Goal: Task Accomplishment & Management: Complete application form

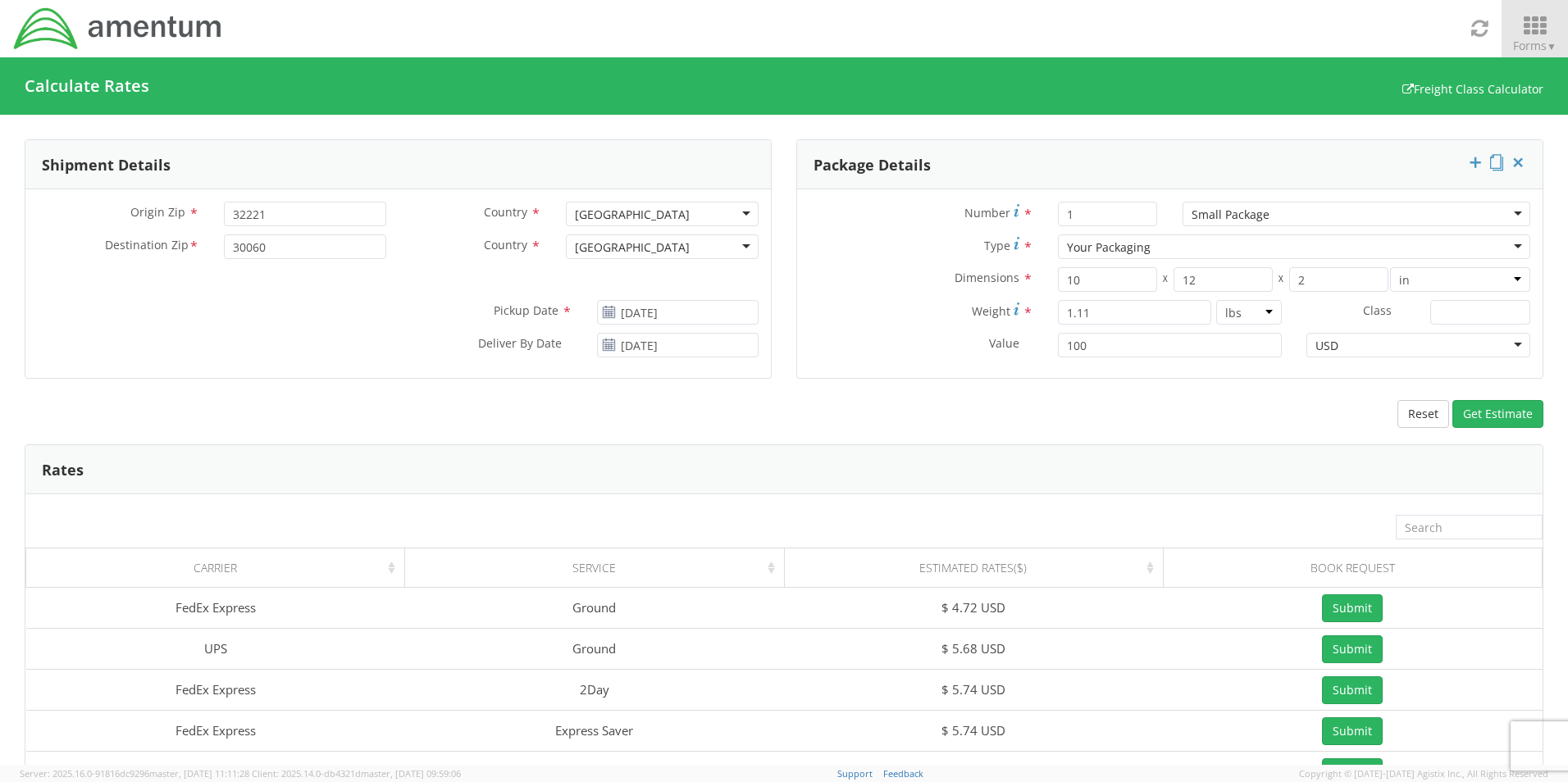
click at [1544, 38] on span "Forms ▼" at bounding box center [1534, 45] width 43 height 15
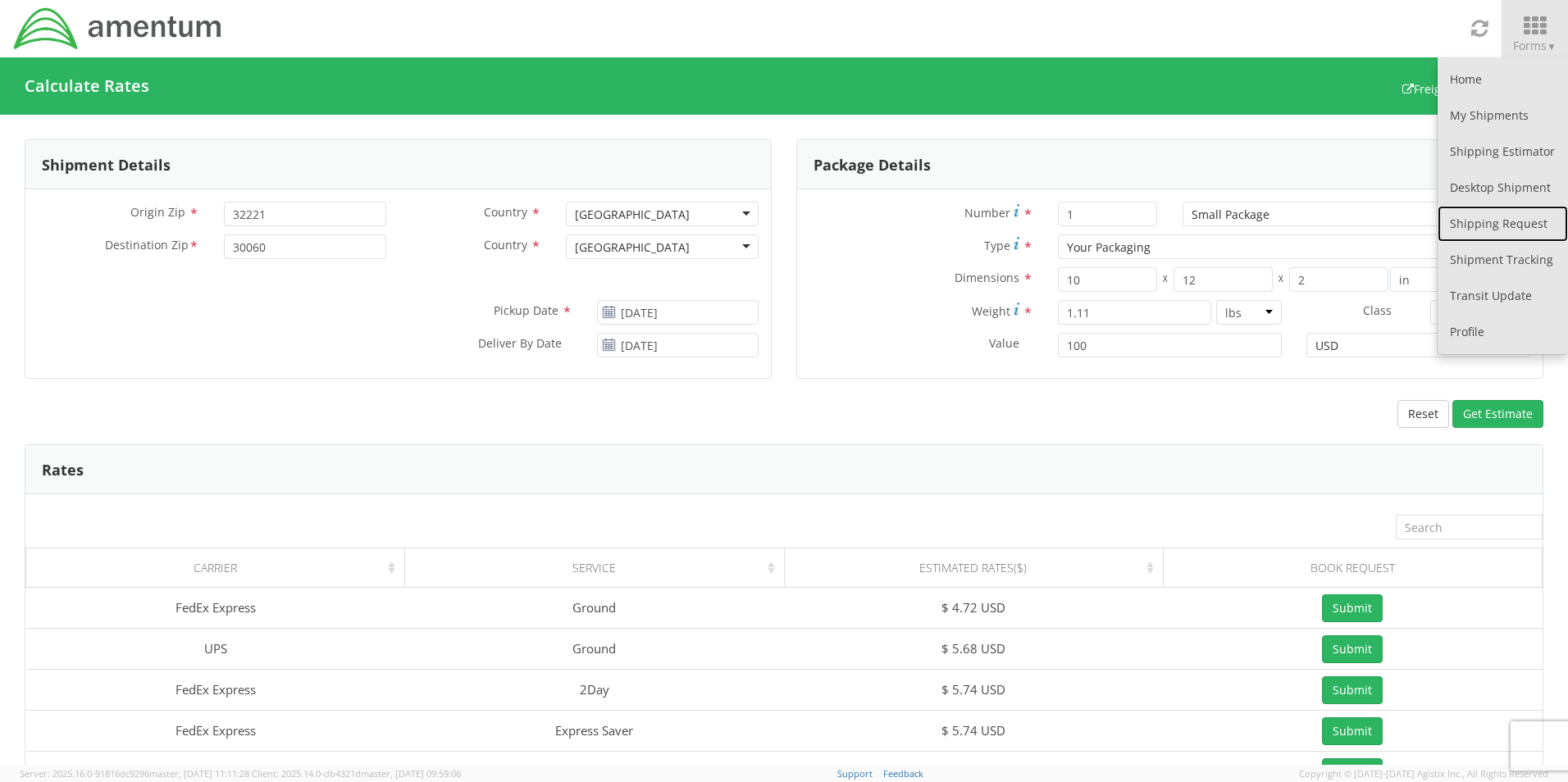
click at [1501, 227] on link "Shipping Request" at bounding box center [1502, 223] width 130 height 36
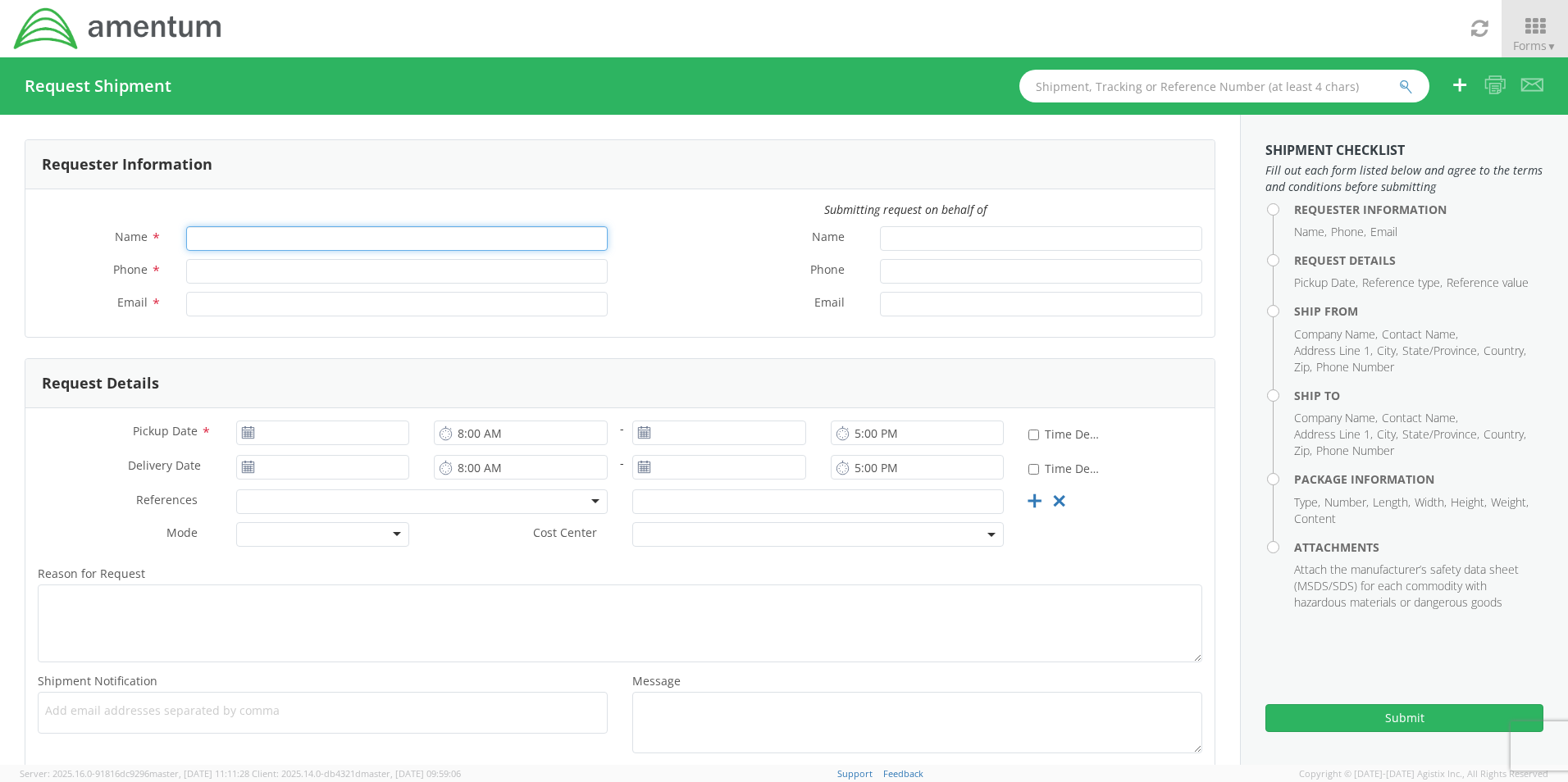
click at [284, 233] on input "Name *" at bounding box center [397, 238] width 421 height 25
type input "[PERSON_NAME]"
type input "9107286560"
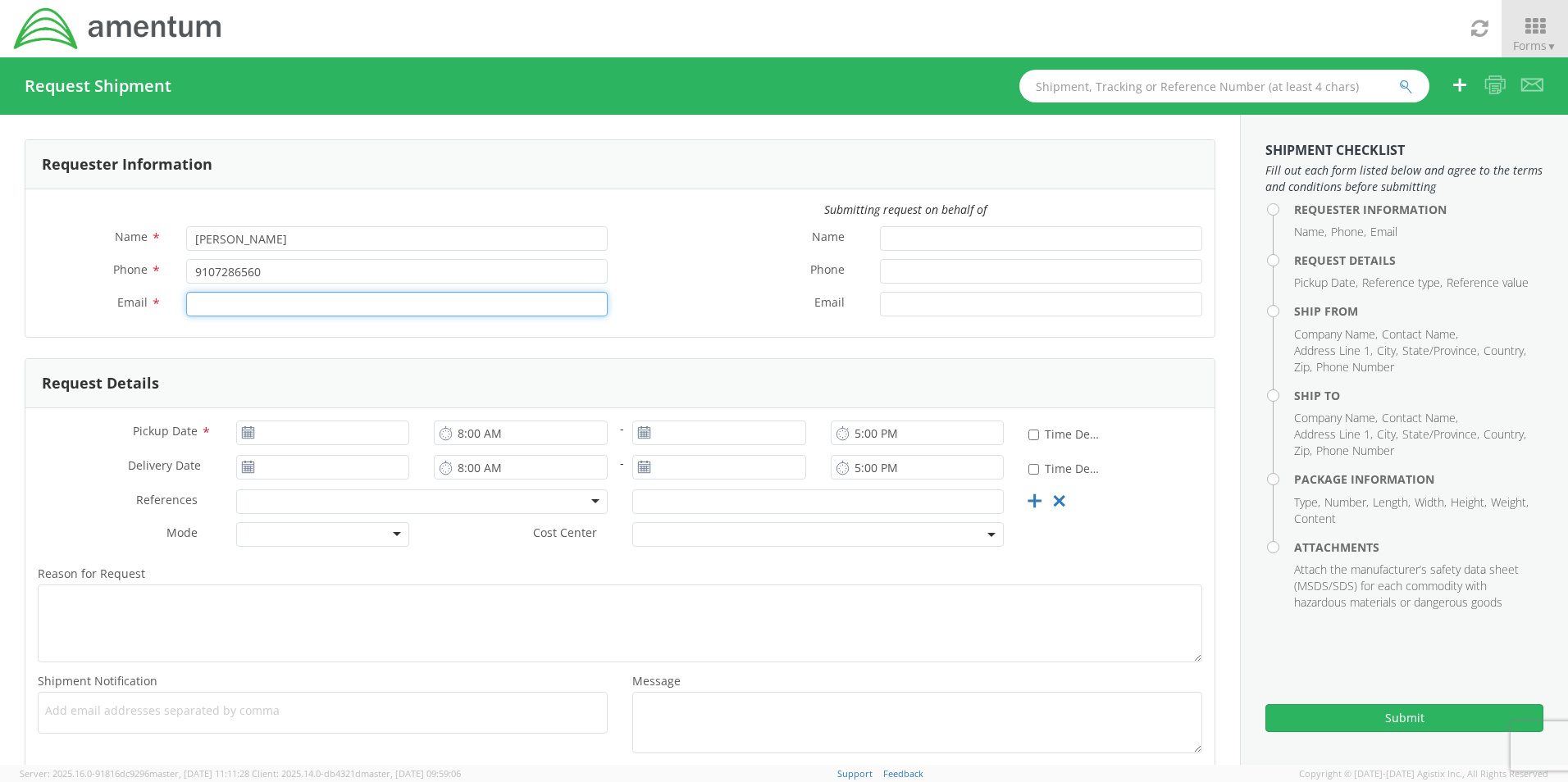
type input "[EMAIL_ADDRESS][DOMAIN_NAME]"
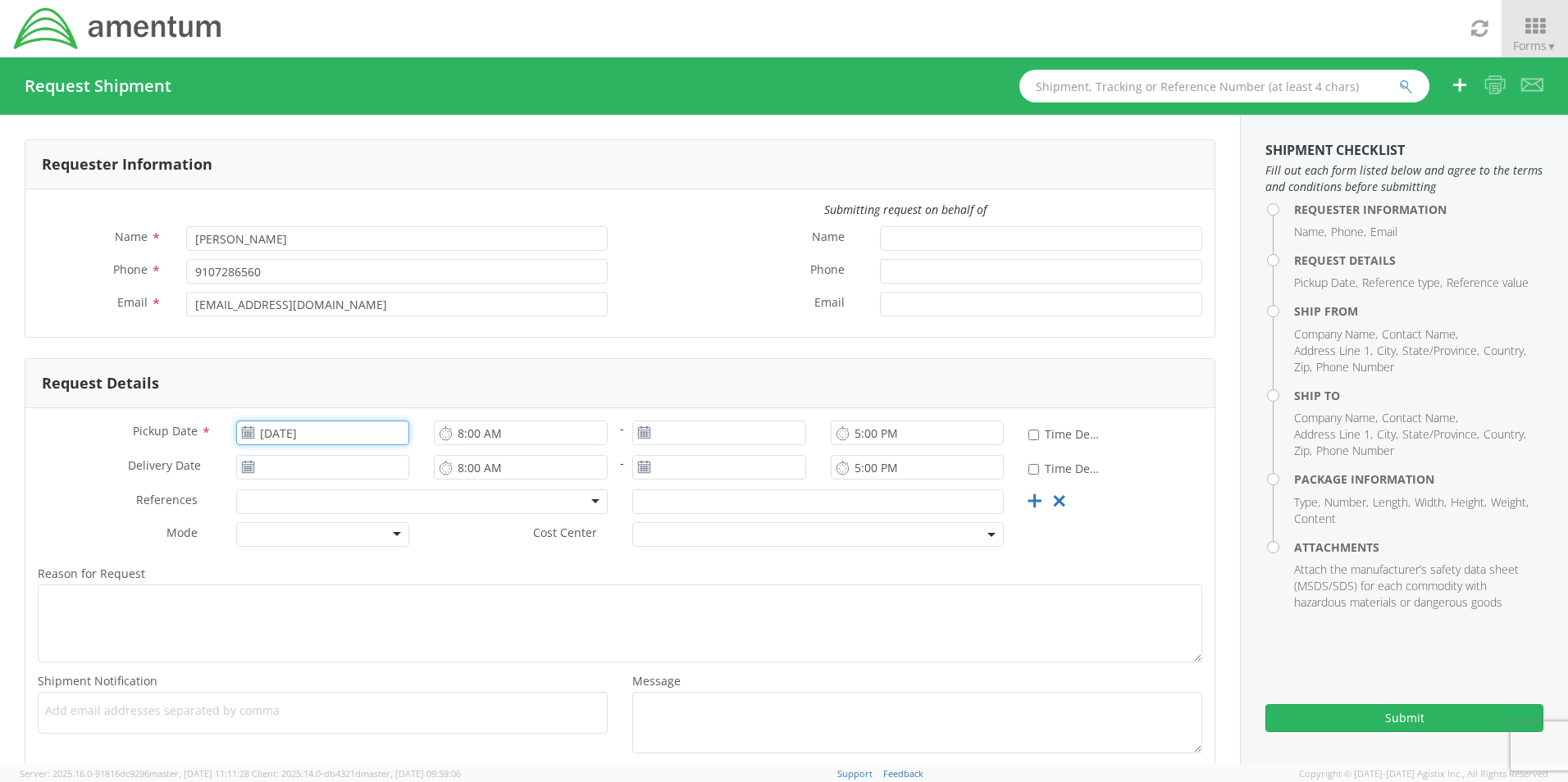
type input "[DATE]"
type input "4998.R.1521.BQ.BN.0W.MRGA.00"
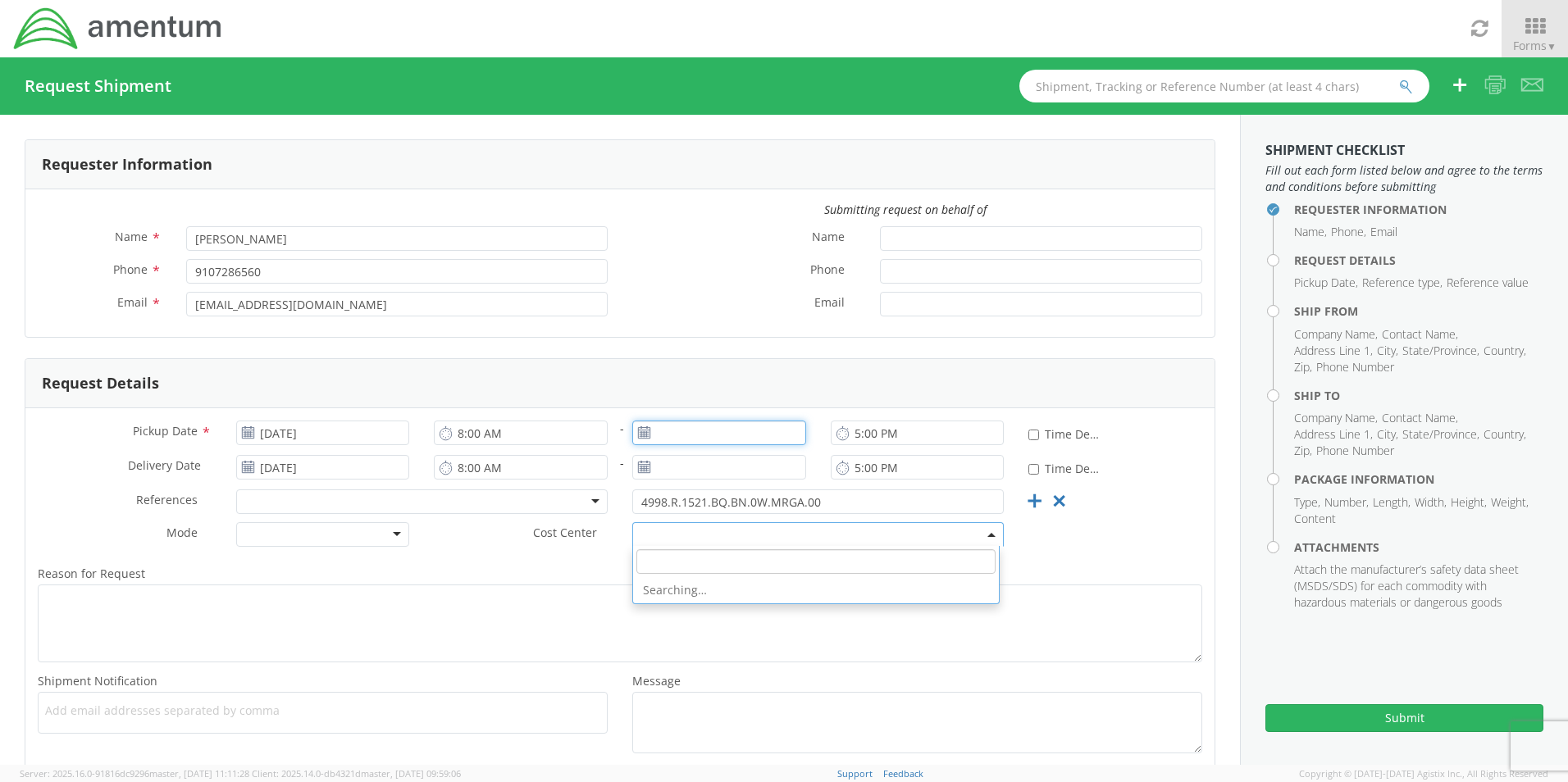
type input "[DATE]"
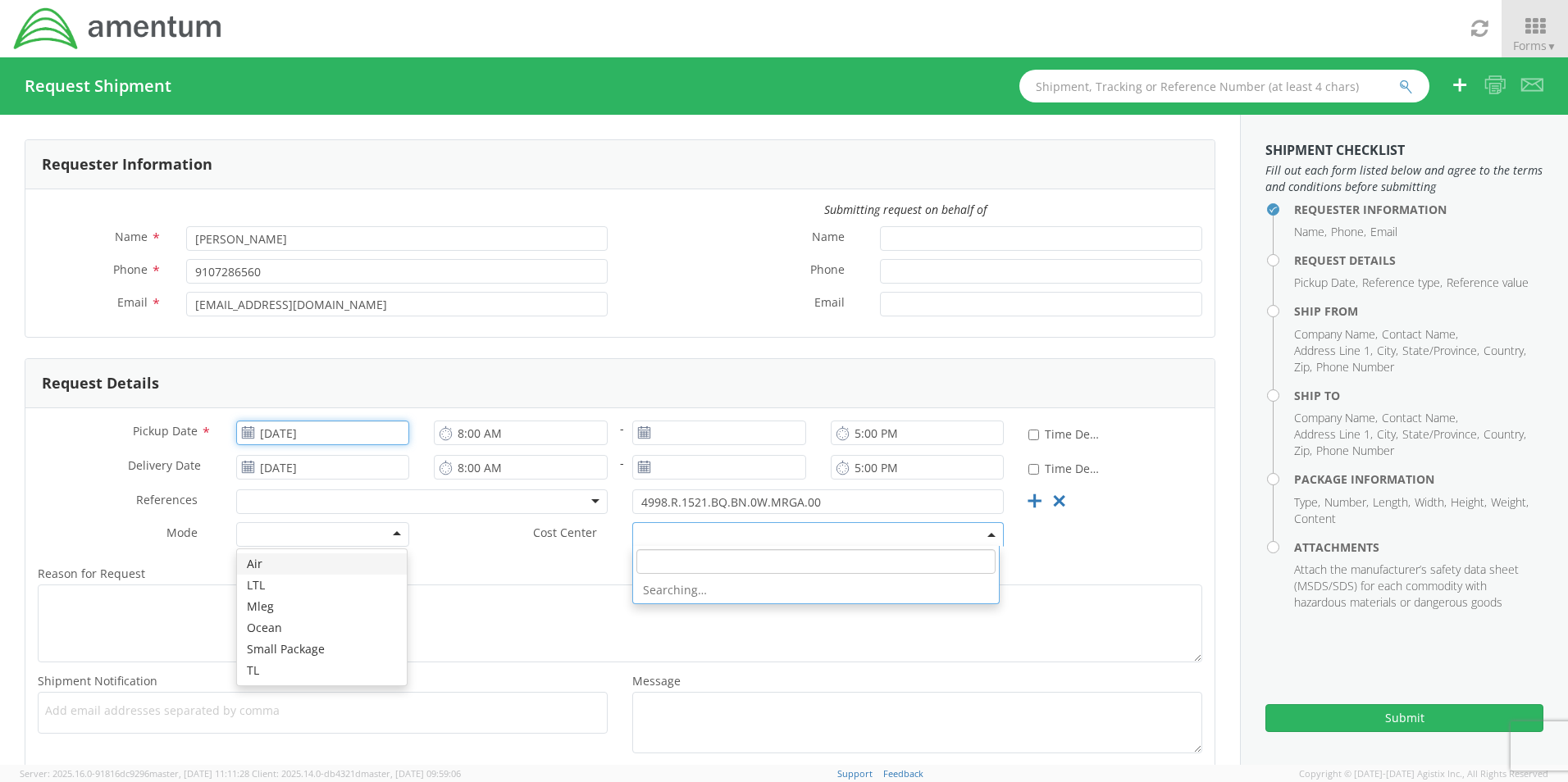
click at [257, 434] on input "[DATE]" at bounding box center [323, 432] width 174 height 25
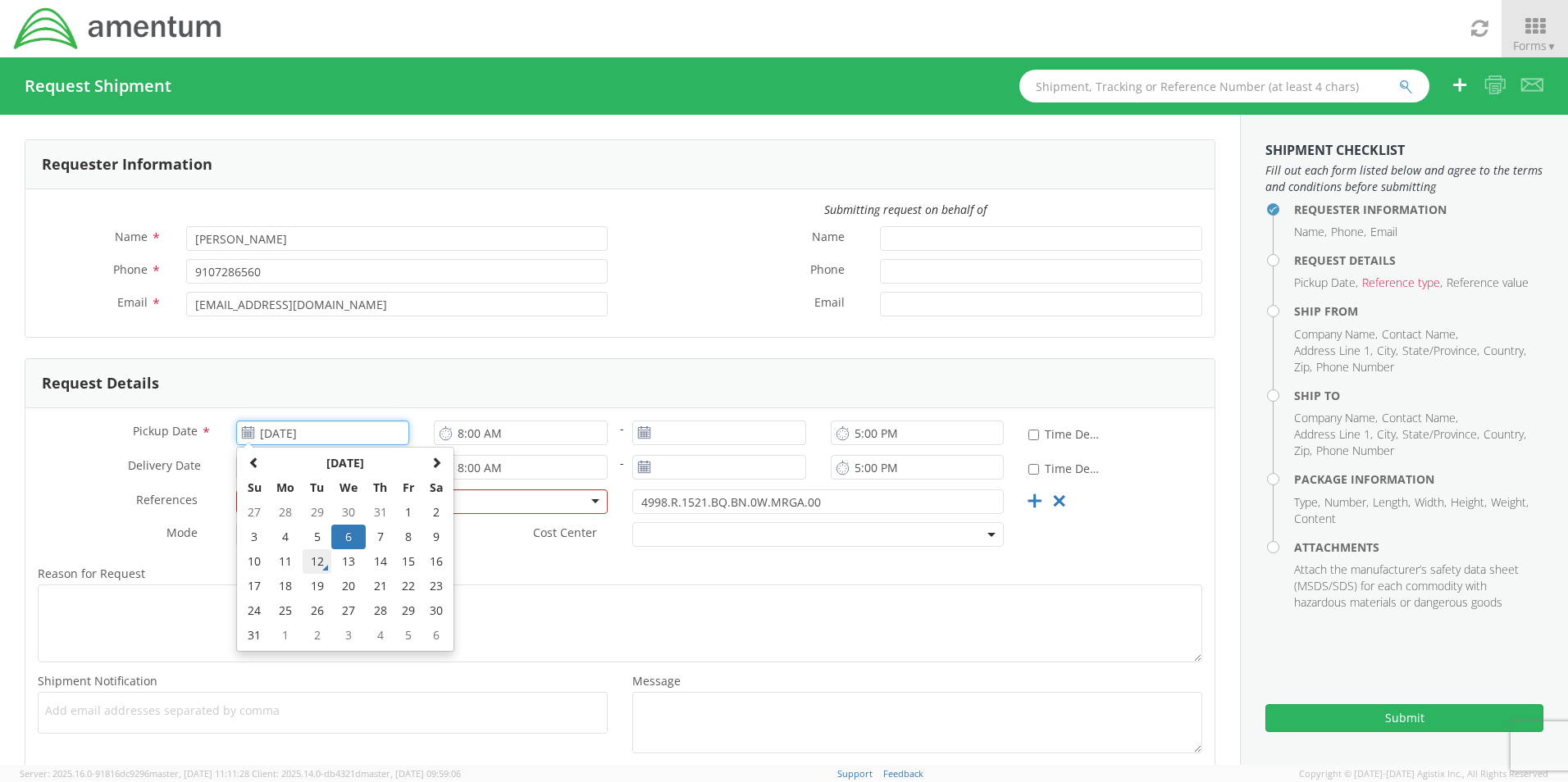
click at [319, 567] on td "12" at bounding box center [317, 561] width 29 height 25
type input "[DATE]"
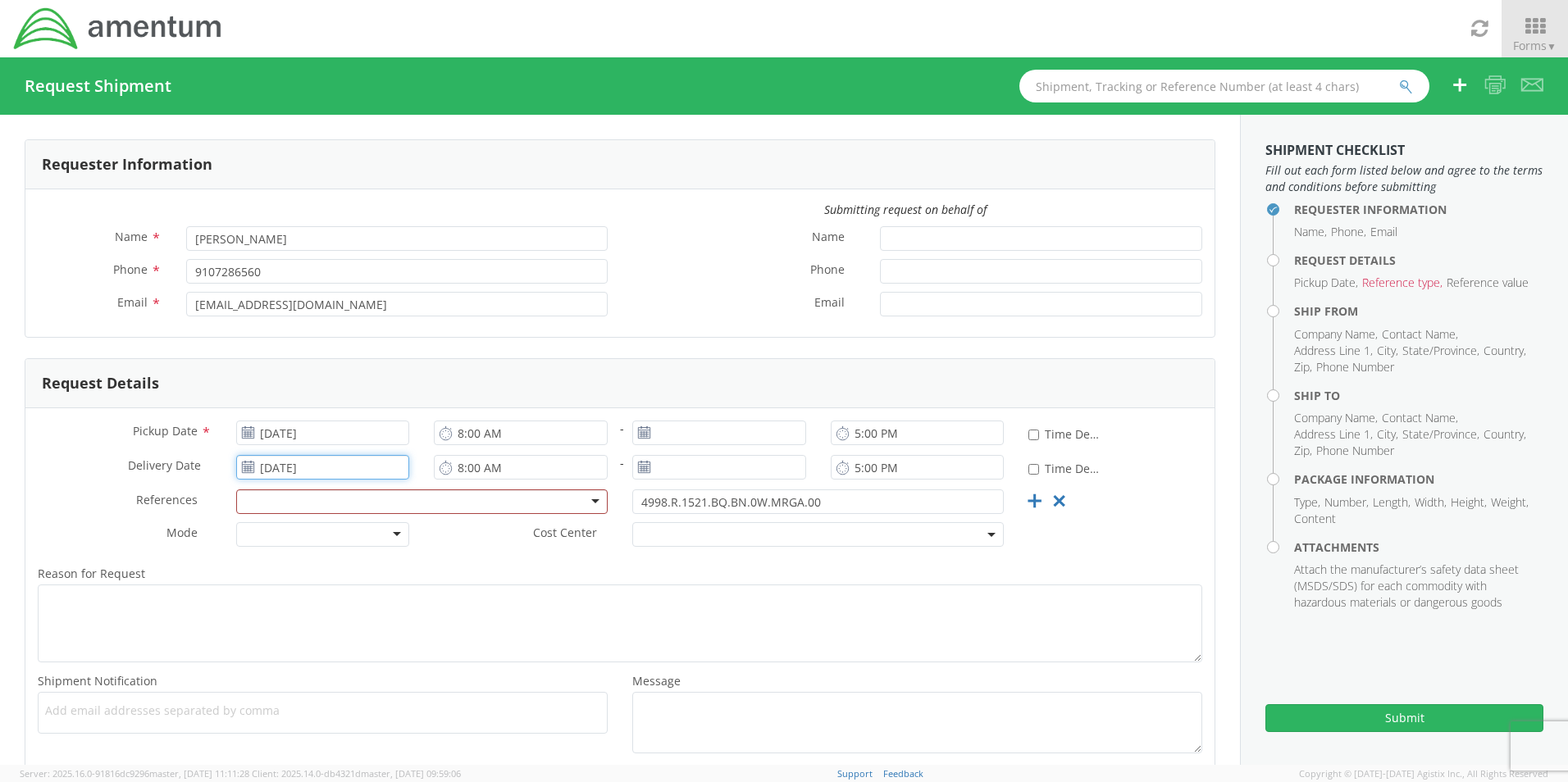
click at [302, 473] on input "[DATE]" at bounding box center [323, 467] width 174 height 25
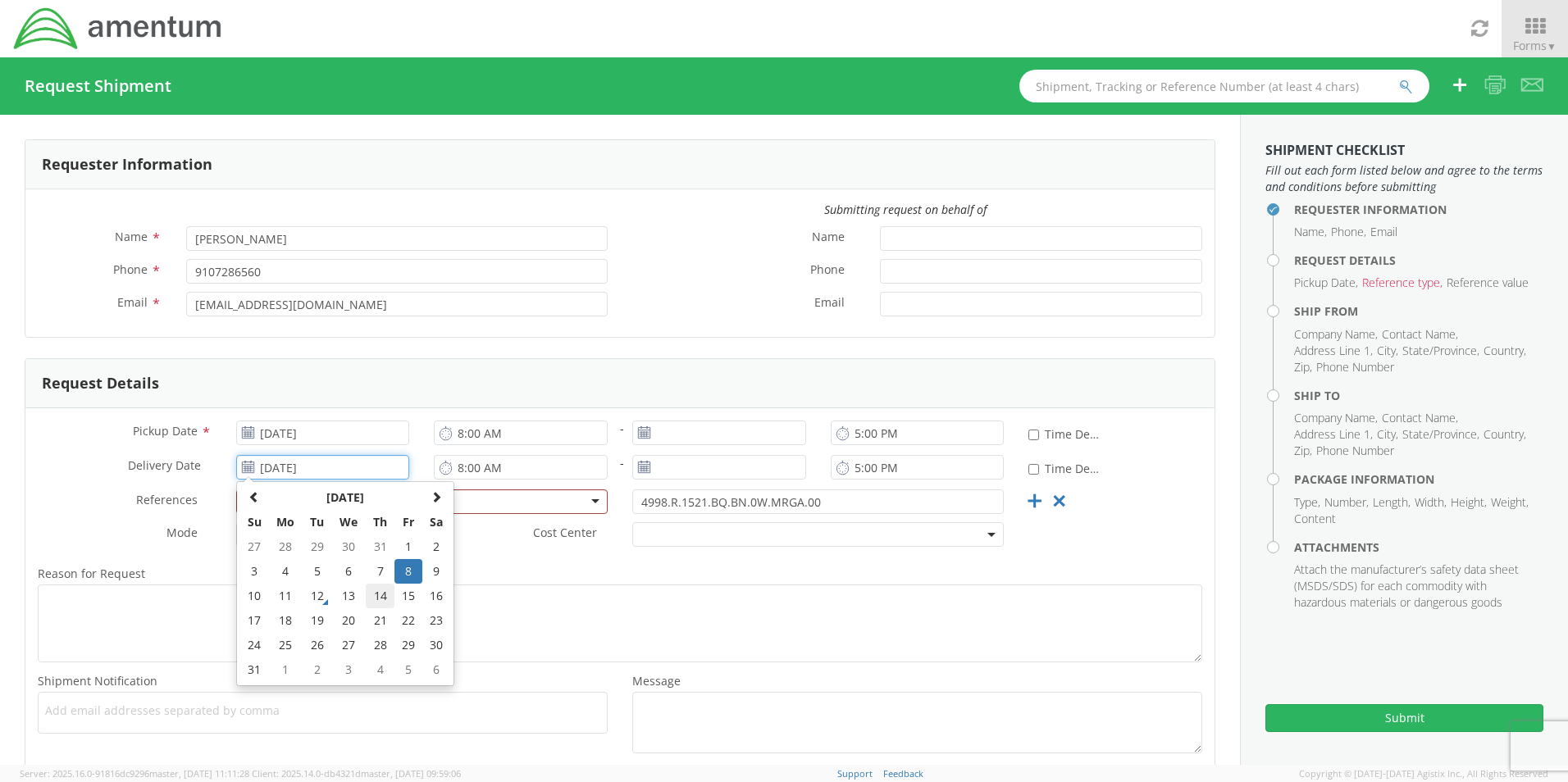
click at [376, 594] on td "14" at bounding box center [381, 595] width 29 height 25
type input "[DATE]"
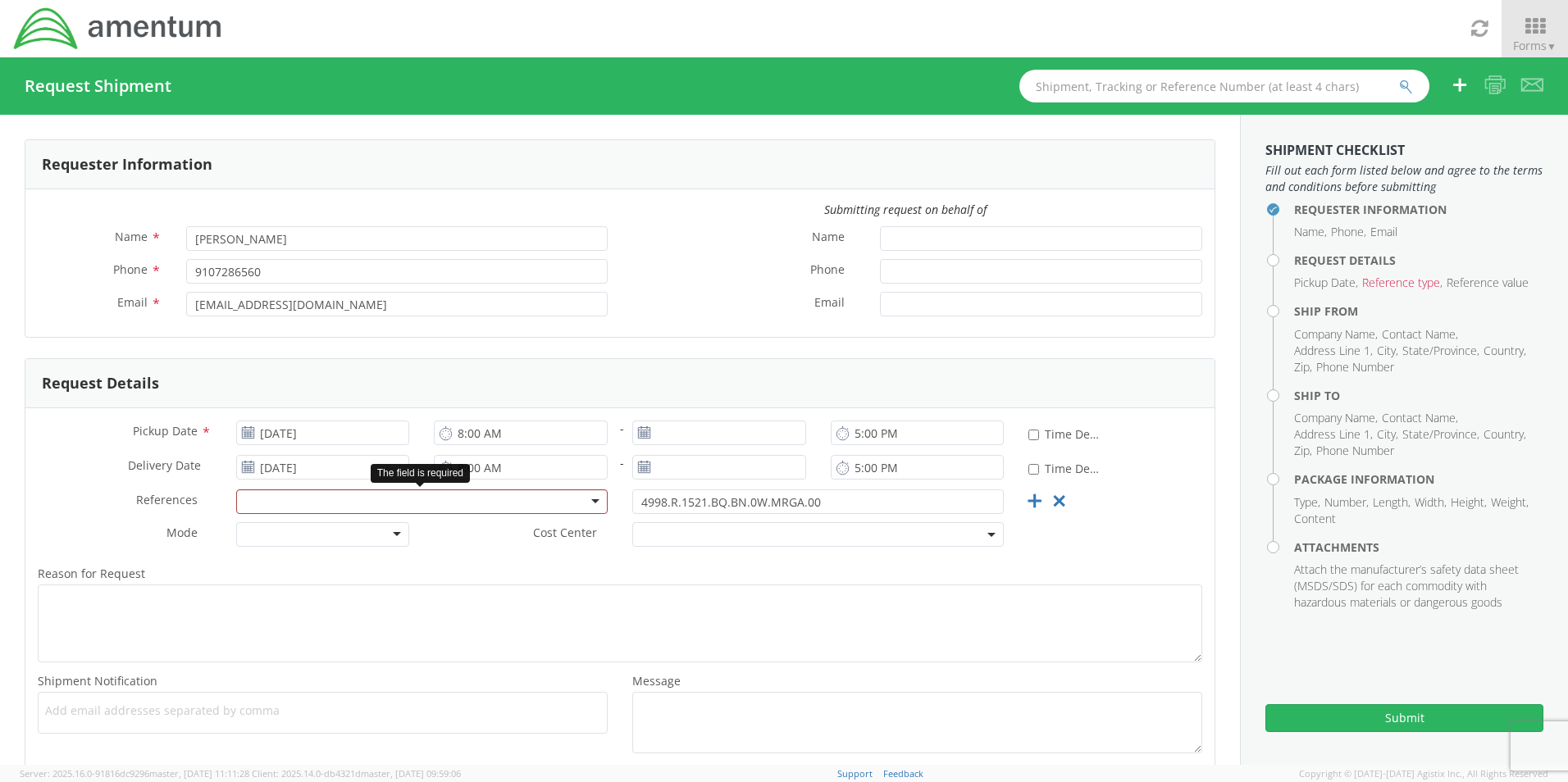
click at [485, 506] on div at bounding box center [421, 501] width 371 height 25
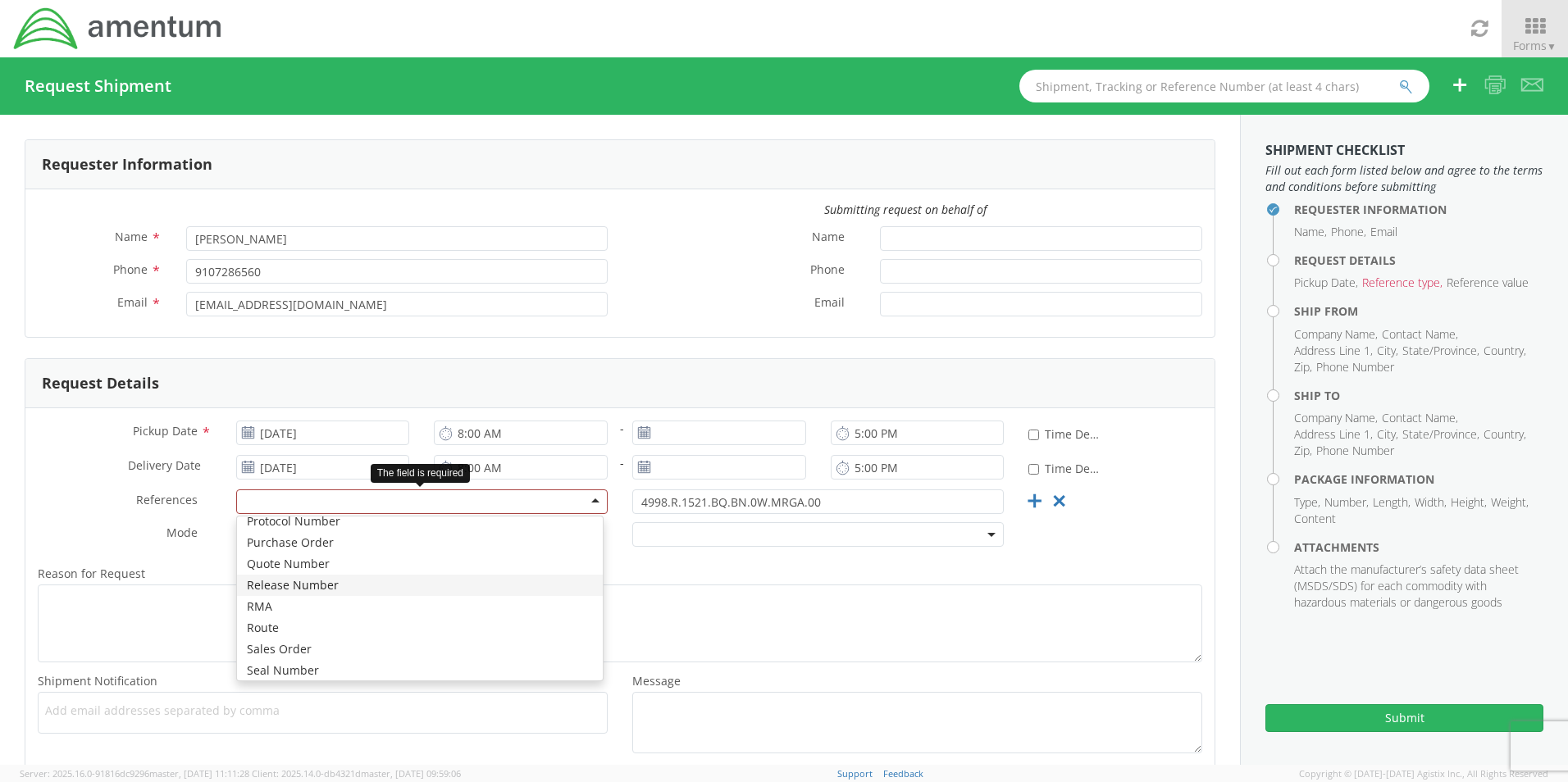
scroll to position [738, 0]
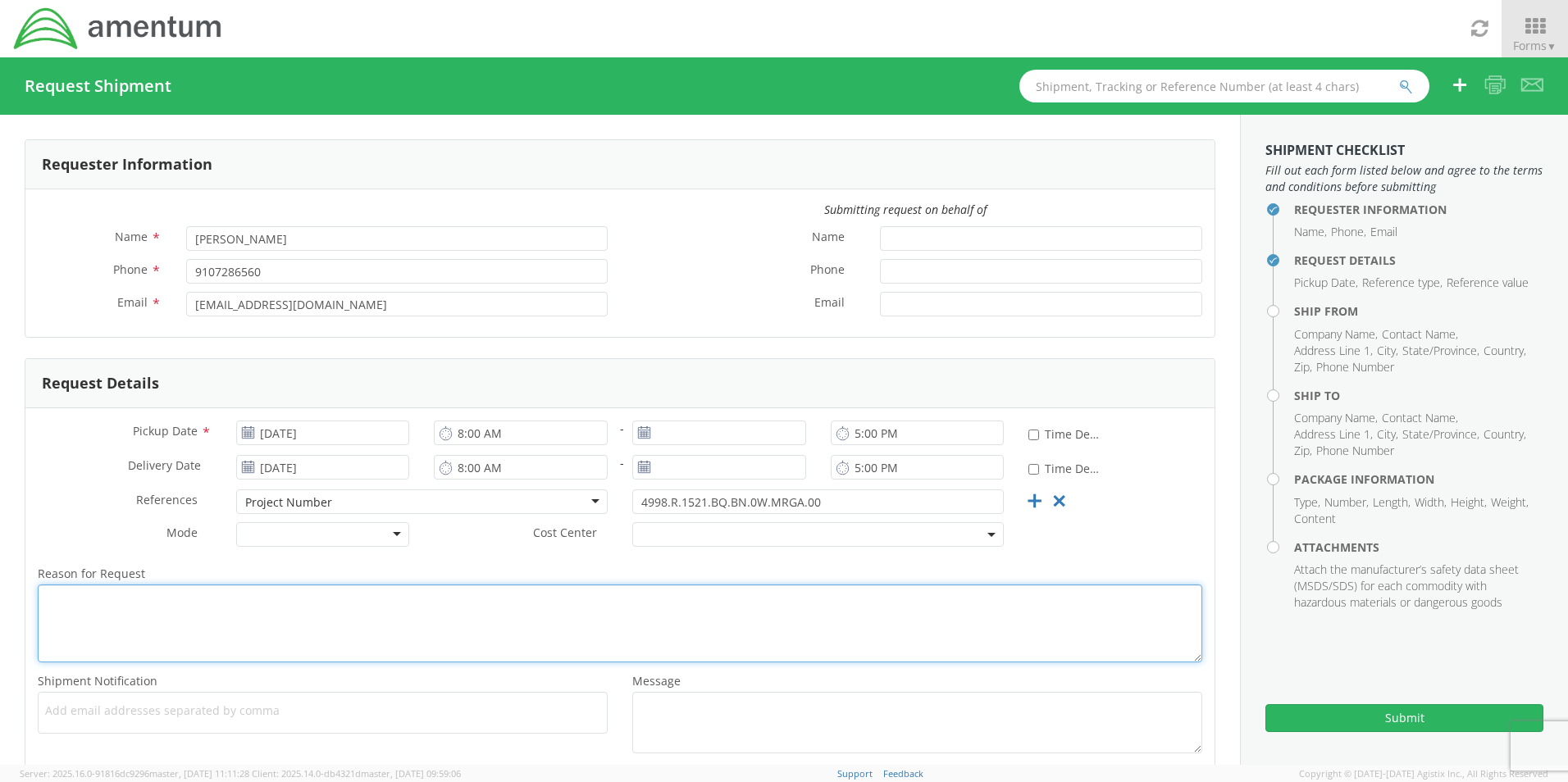
click at [228, 605] on textarea "Reason for Request *" at bounding box center [619, 623] width 1165 height 78
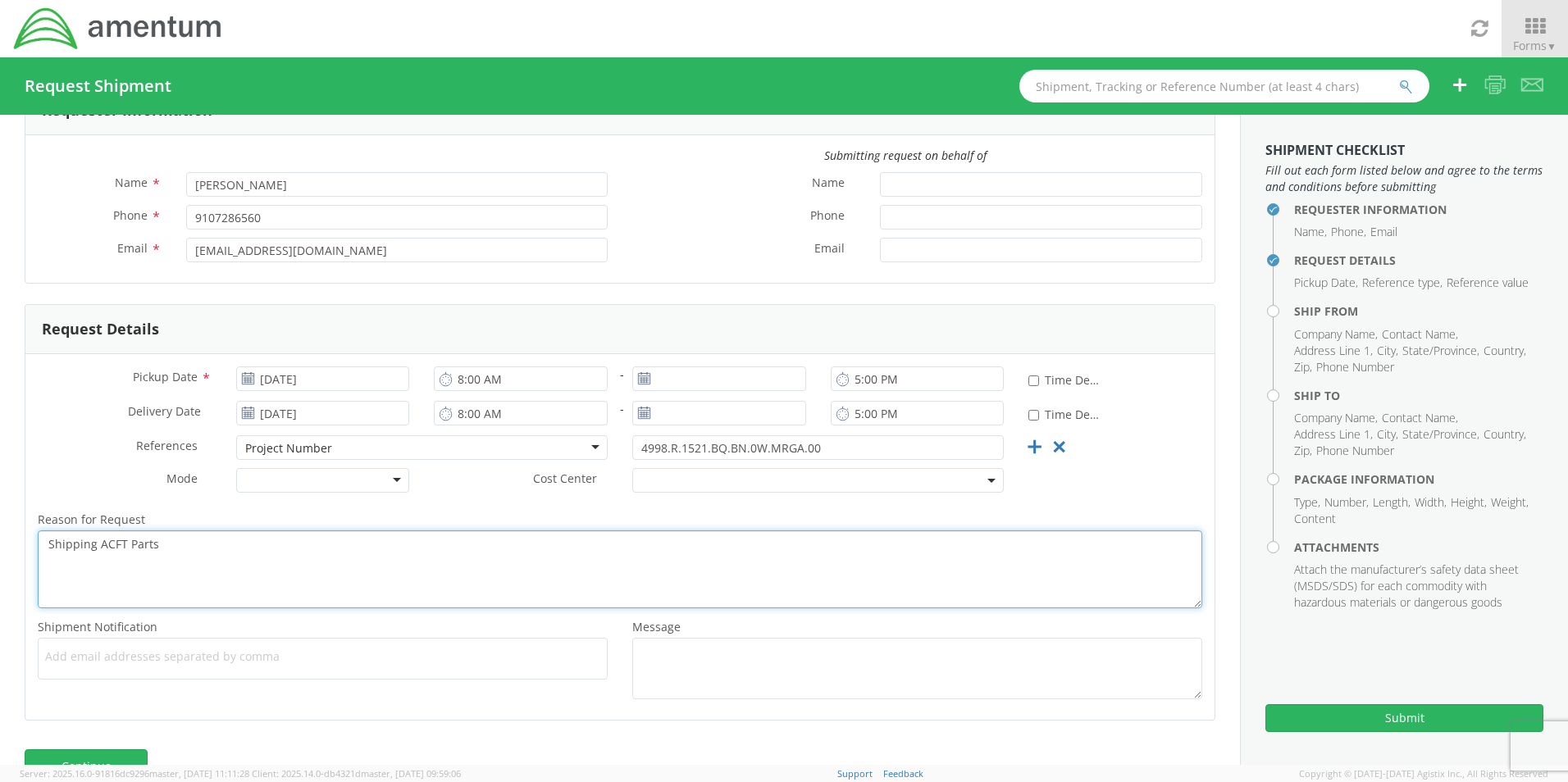
scroll to position [96, 0]
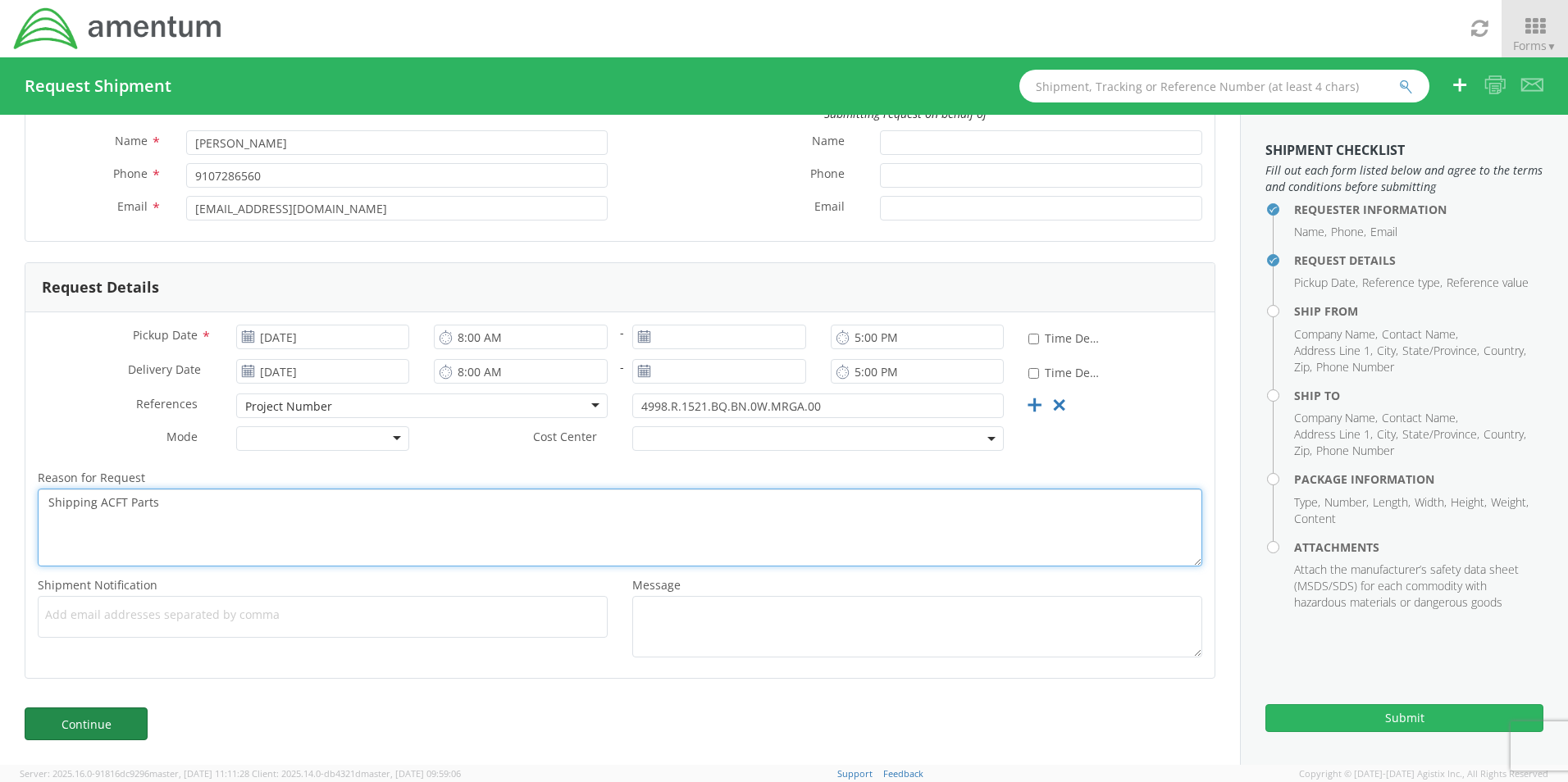
type textarea "Shipping ACFT Parts"
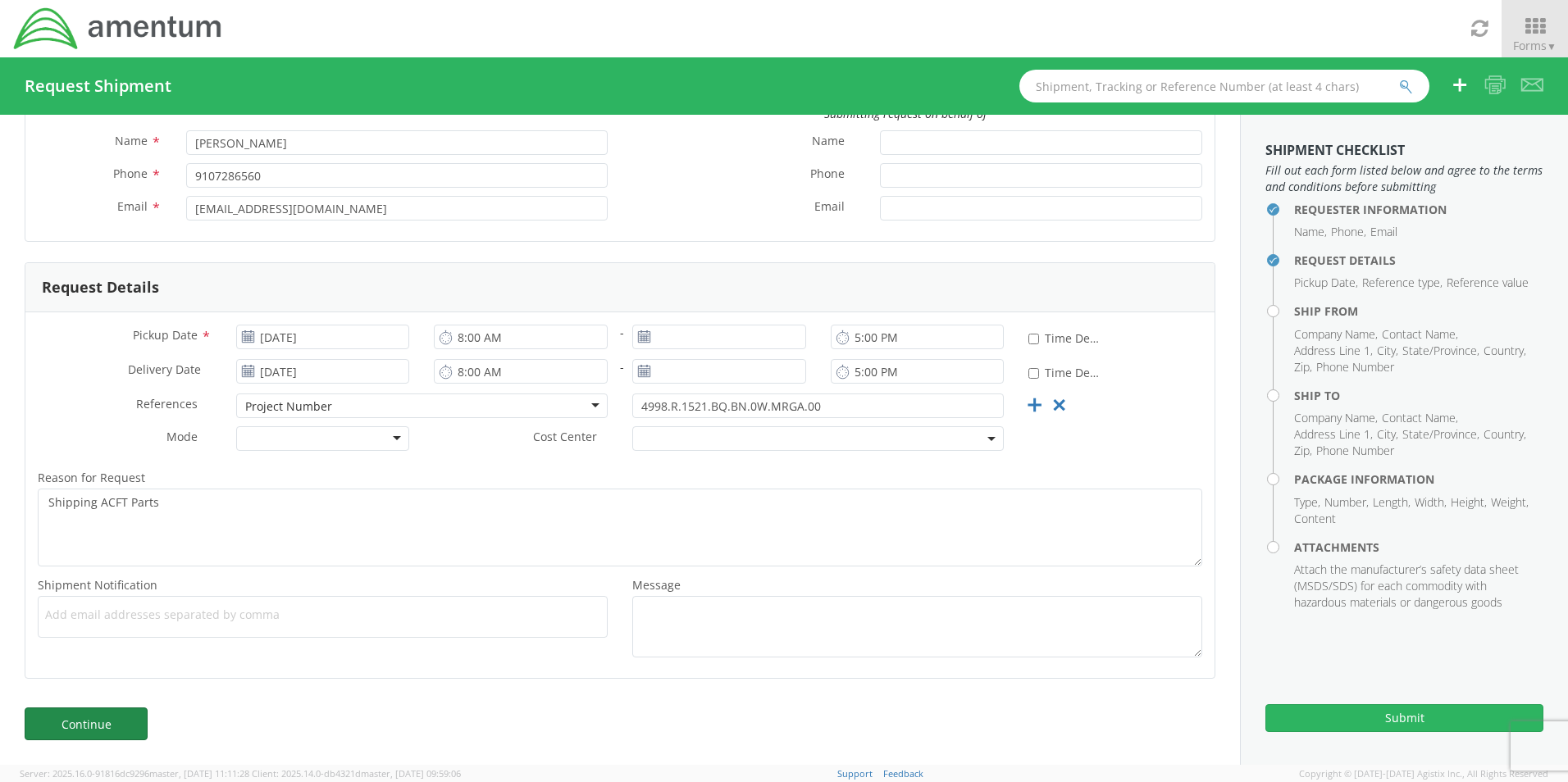
click at [85, 723] on link "Continue" at bounding box center [86, 723] width 123 height 33
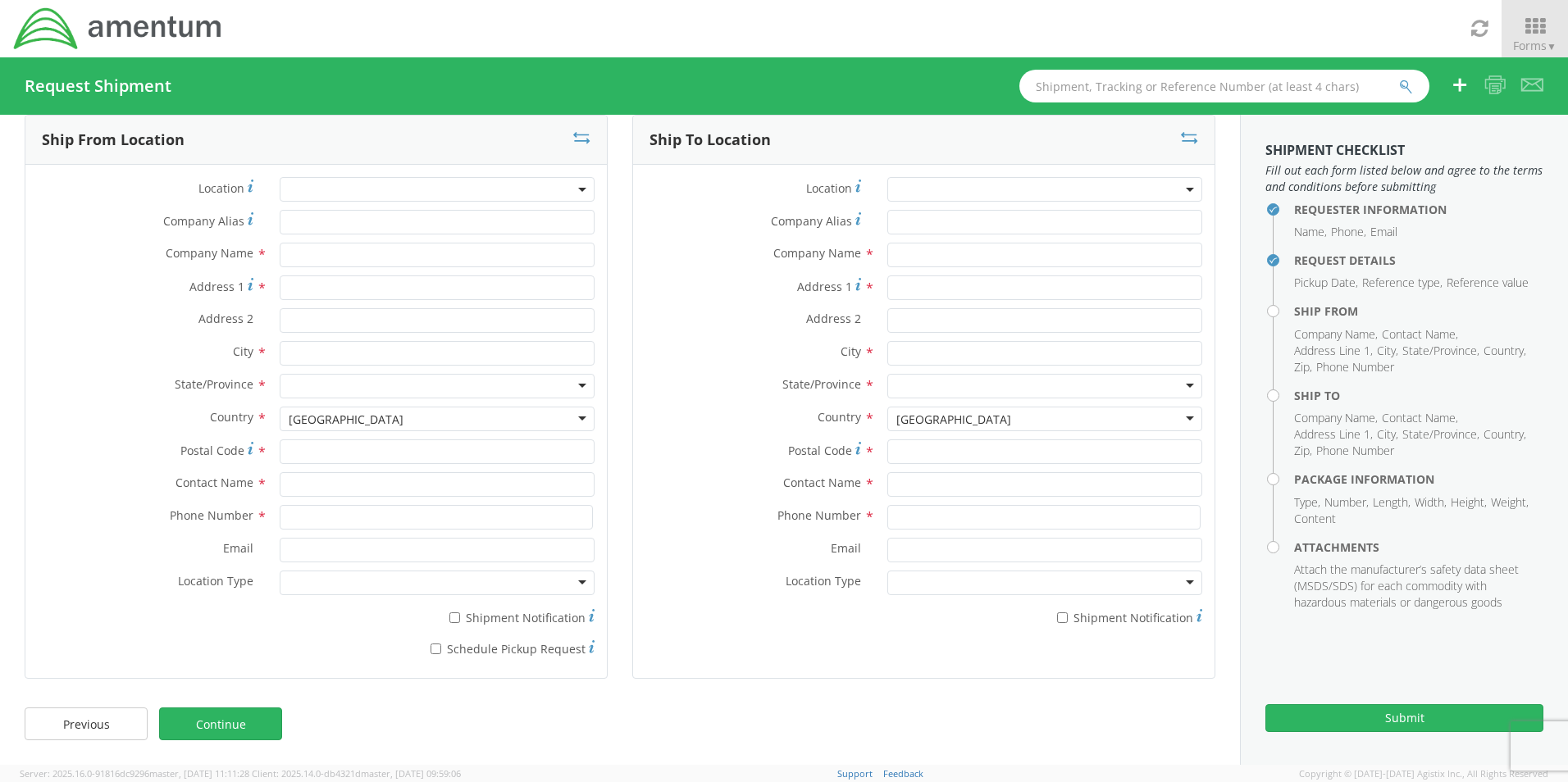
scroll to position [25, 0]
click at [348, 258] on input "text" at bounding box center [437, 255] width 315 height 25
type input "AASF# 3"
click at [395, 280] on input "Address 1 *" at bounding box center [437, 287] width 315 height 25
type input "[STREET_ADDRESS][PERSON_NAME]"
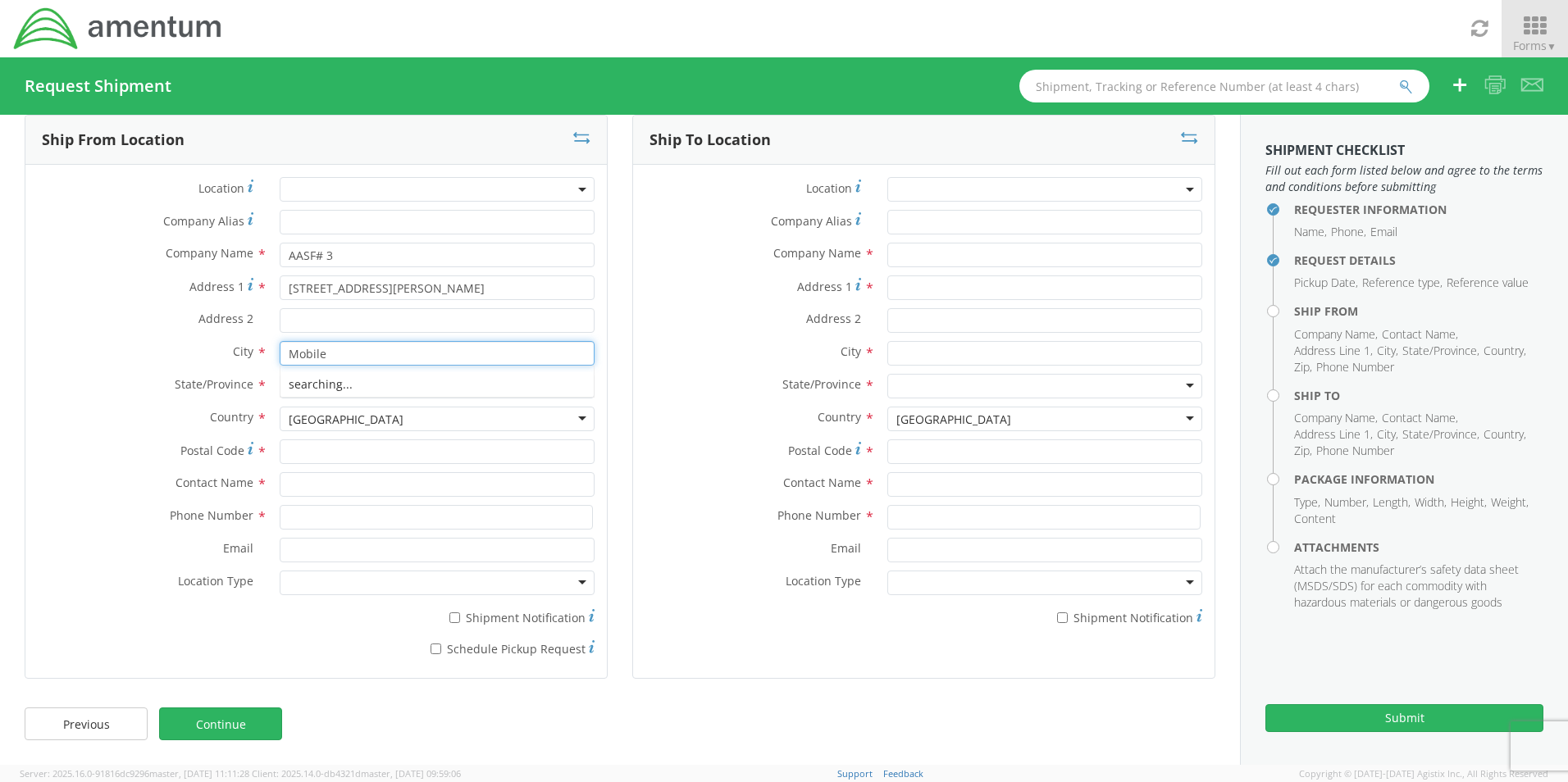
type input "Mobile"
click at [335, 456] on input "Postal Code *" at bounding box center [437, 451] width 315 height 25
type input "36608"
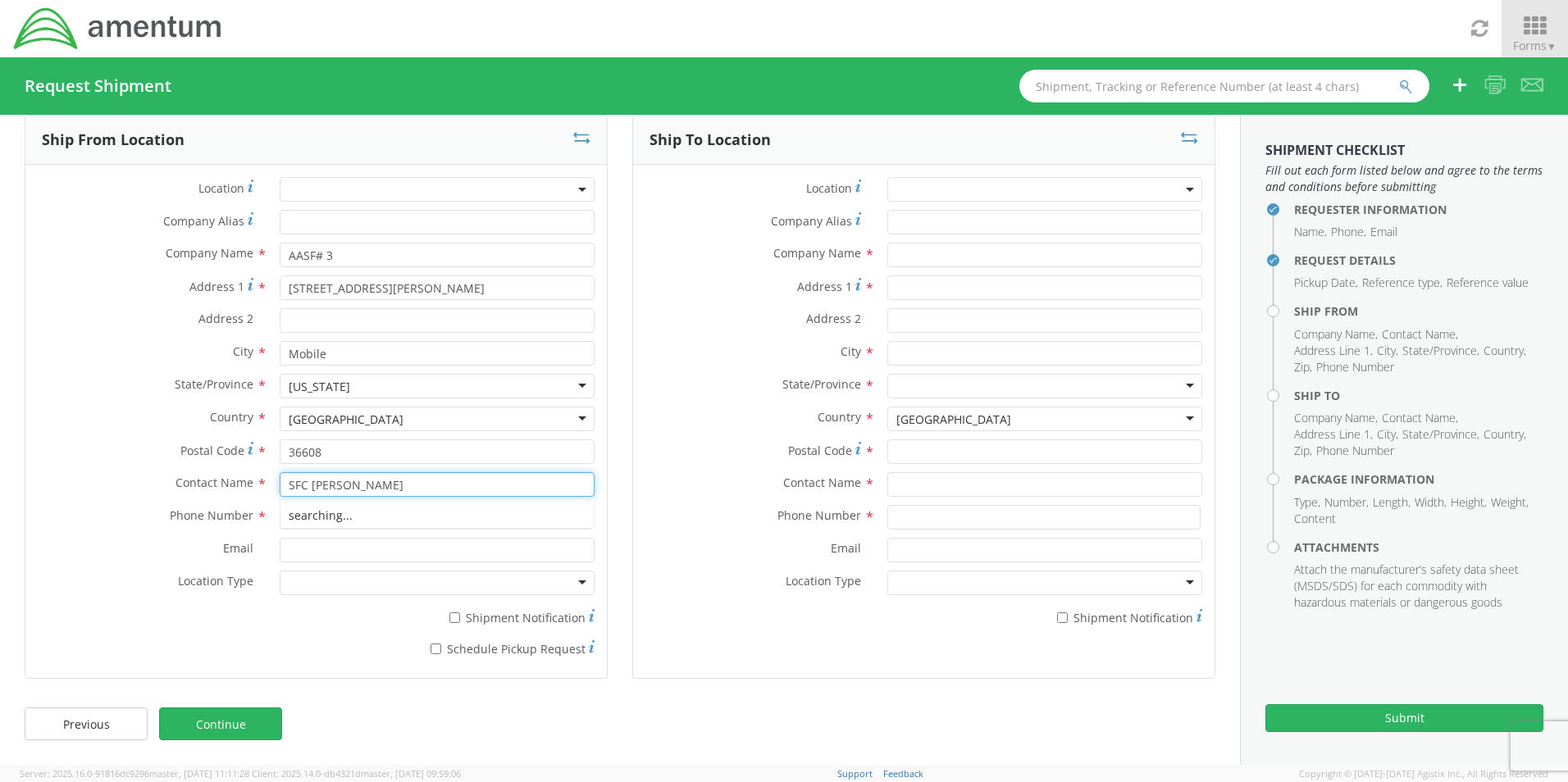
type input "SFC [PERSON_NAME]"
type input "2"
type input "[PHONE_NUMBER]"
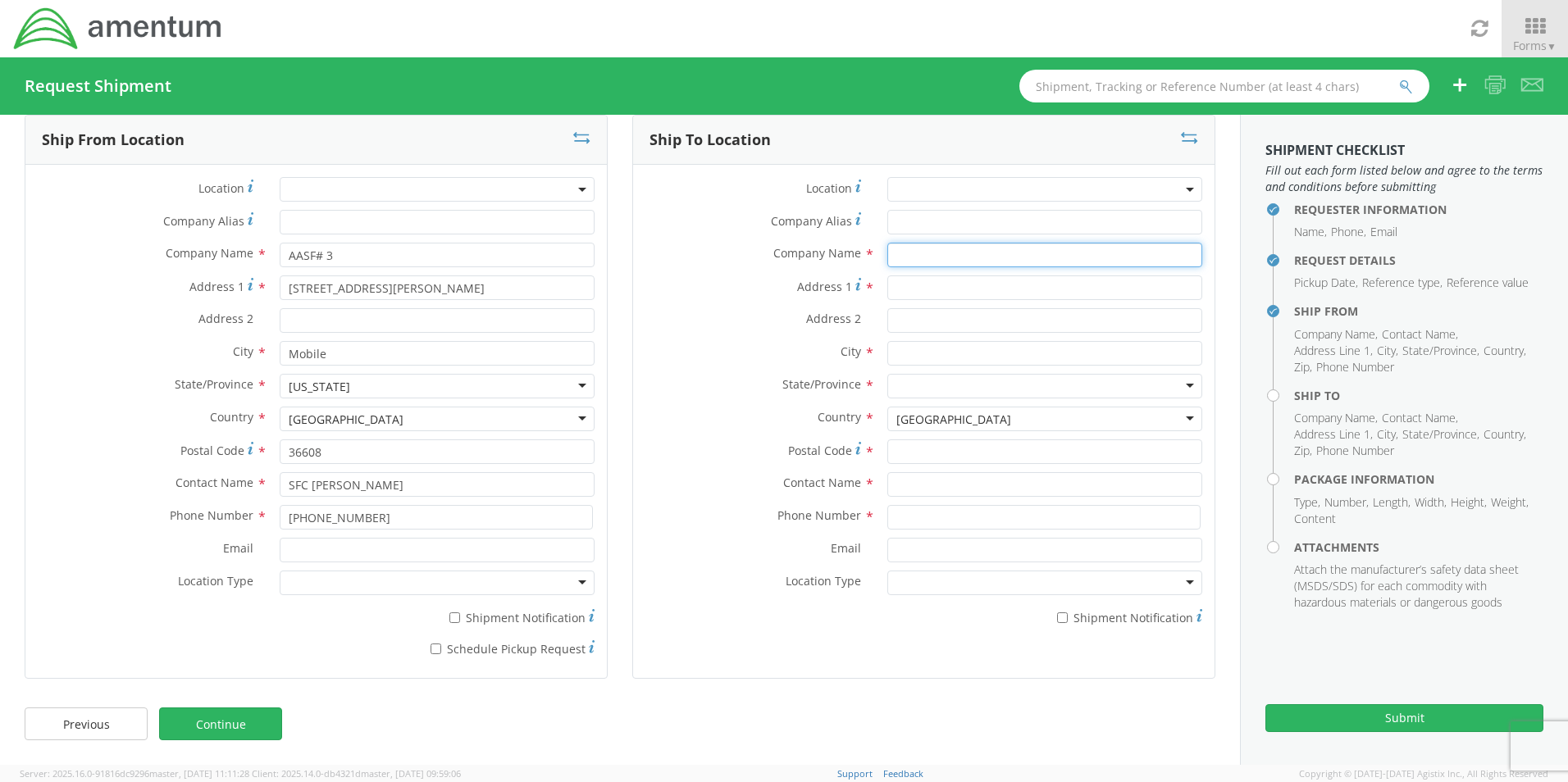
click at [939, 249] on input "text" at bounding box center [1045, 255] width 315 height 25
type input "Amentum"
type input "[STREET_ADDRESS][PERSON_NAME] Hangar 1"
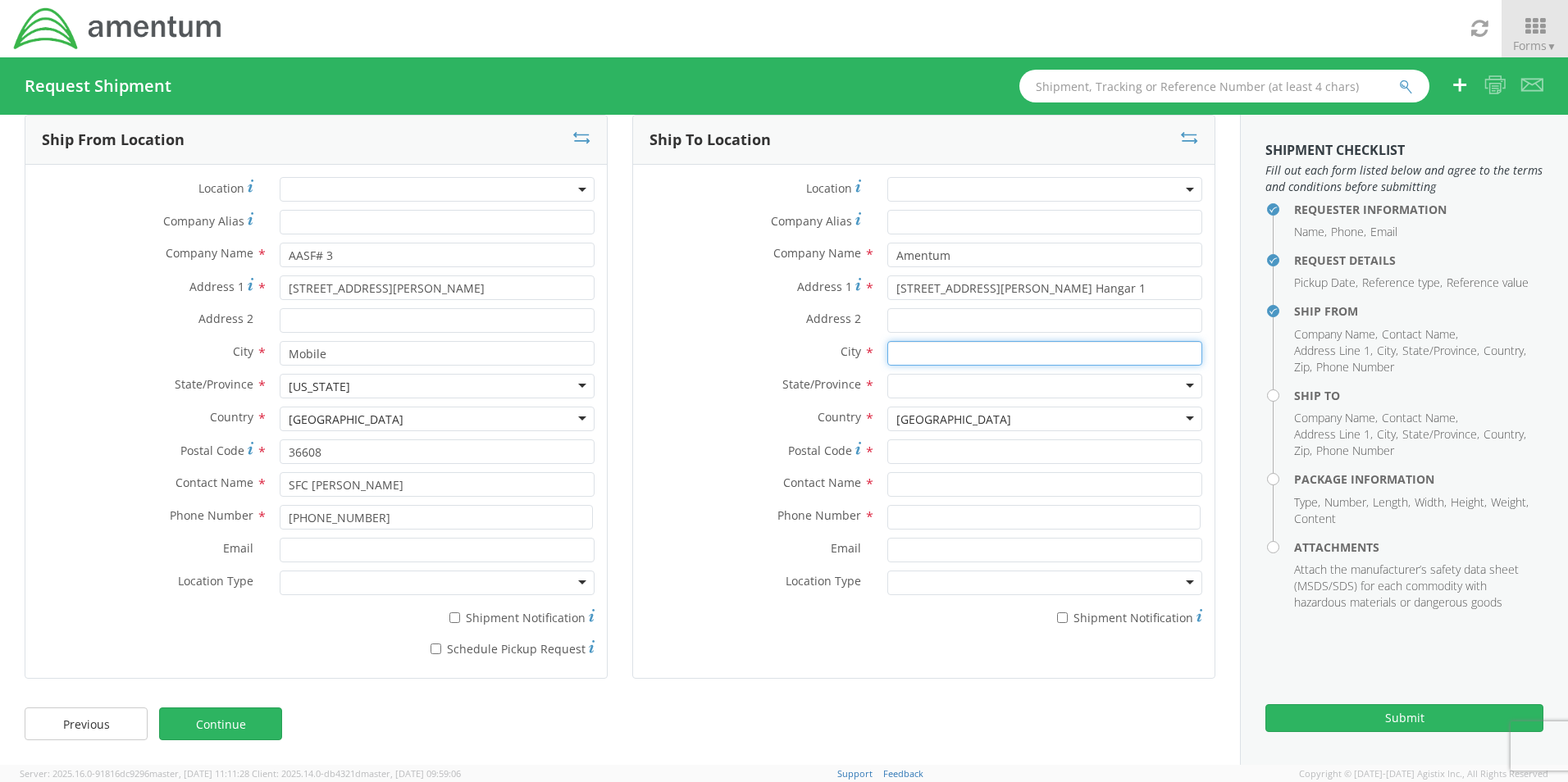
click at [925, 353] on input "text" at bounding box center [1045, 353] width 315 height 25
click at [945, 355] on input "m" at bounding box center [1045, 353] width 315 height 25
type input "Marietta"
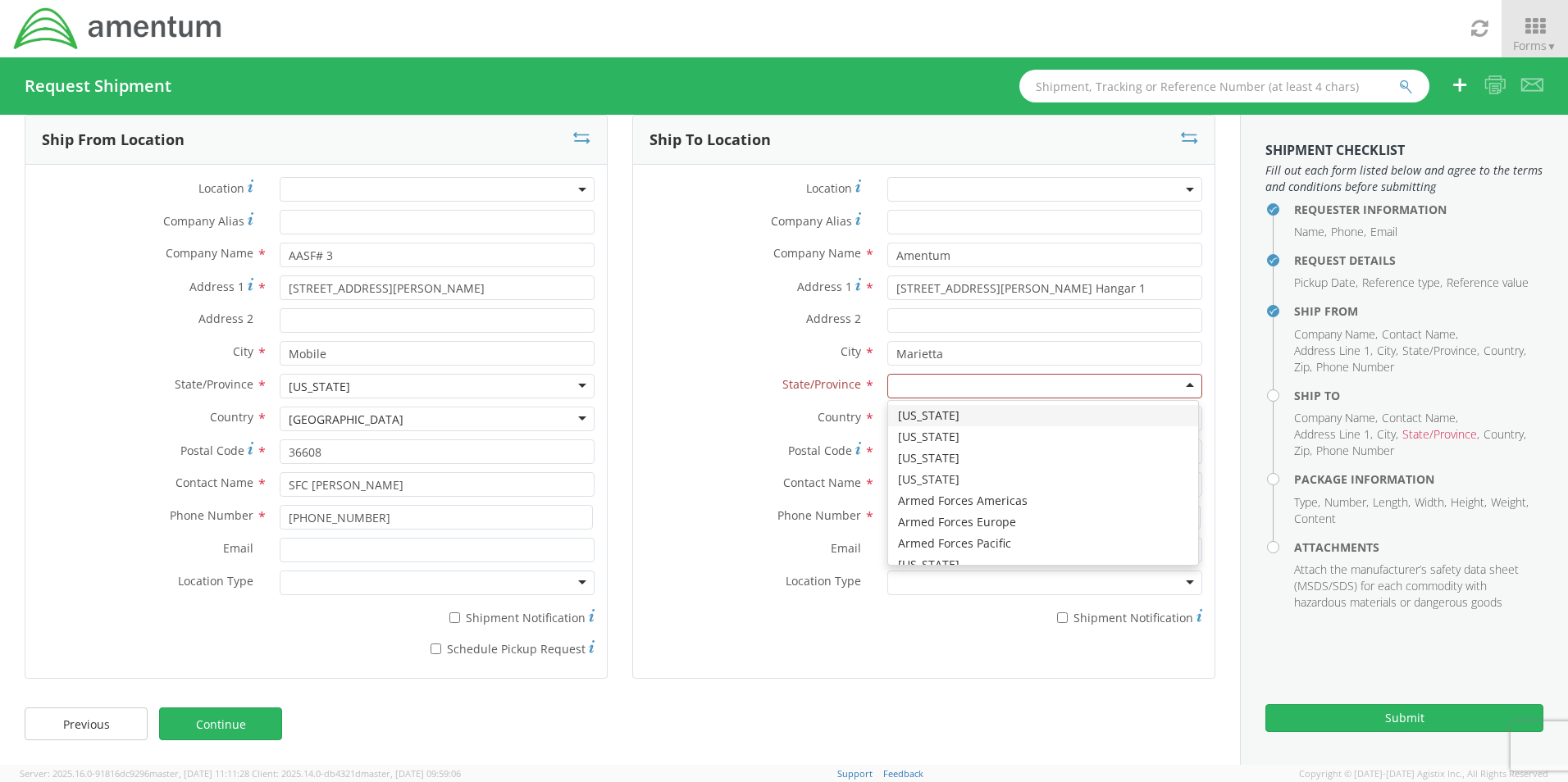
type input "g"
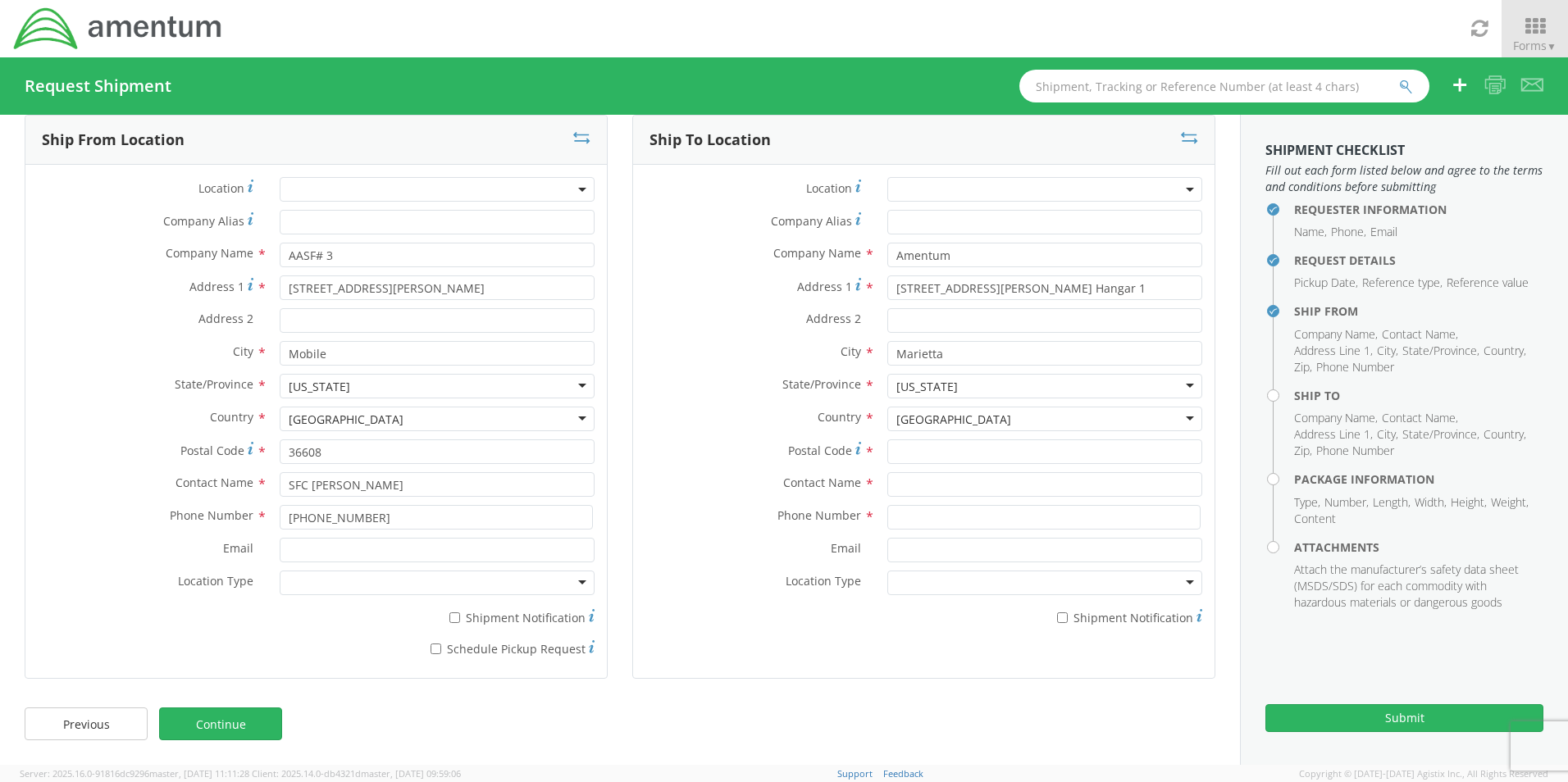
click at [934, 416] on div "[GEOGRAPHIC_DATA]" at bounding box center [953, 419] width 115 height 16
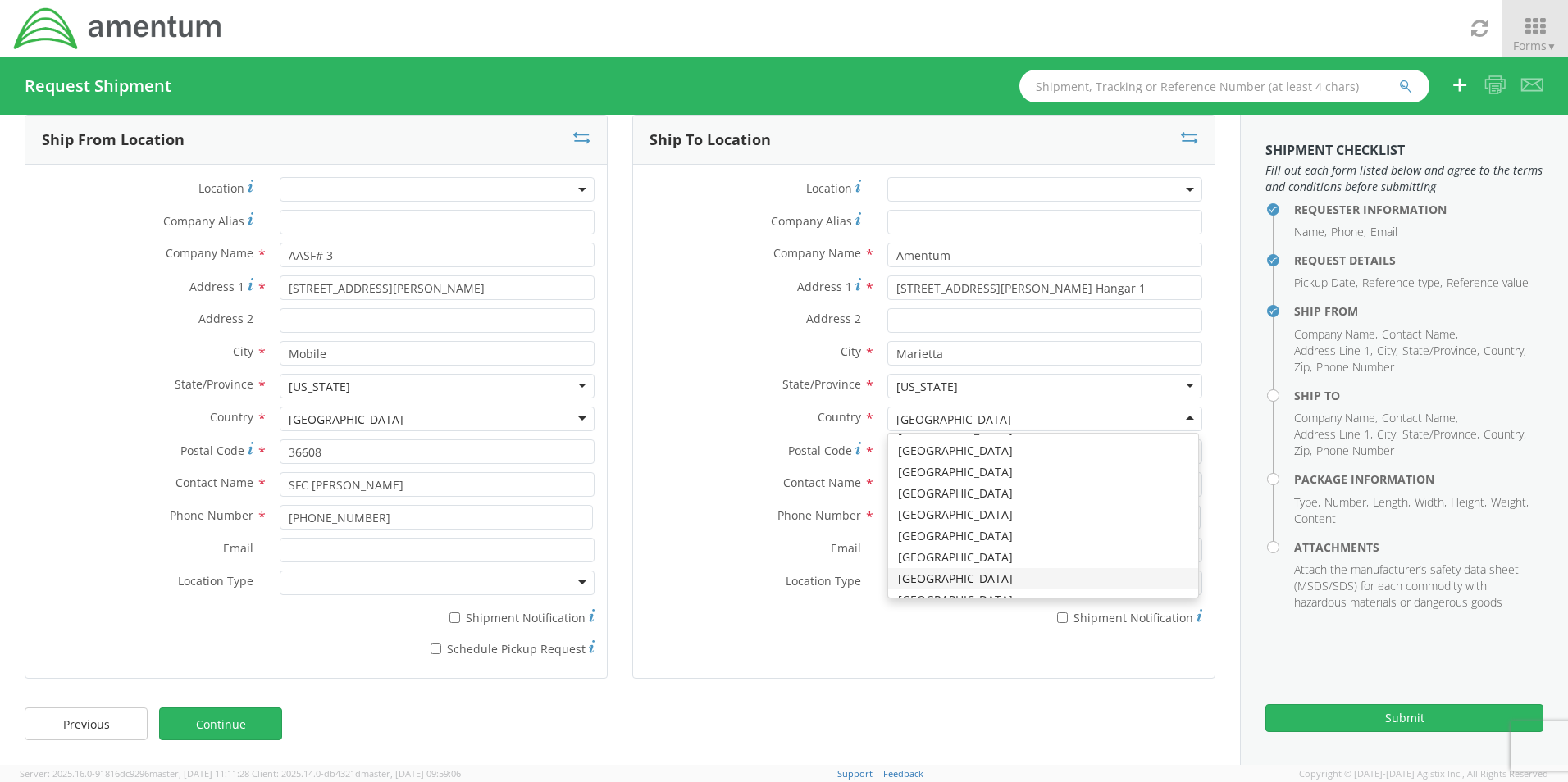
click at [658, 398] on div "State/Province * [US_STATE] [US_STATE] [US_STATE] [US_STATE] [US_STATE] [US_STA…" at bounding box center [923, 390] width 581 height 33
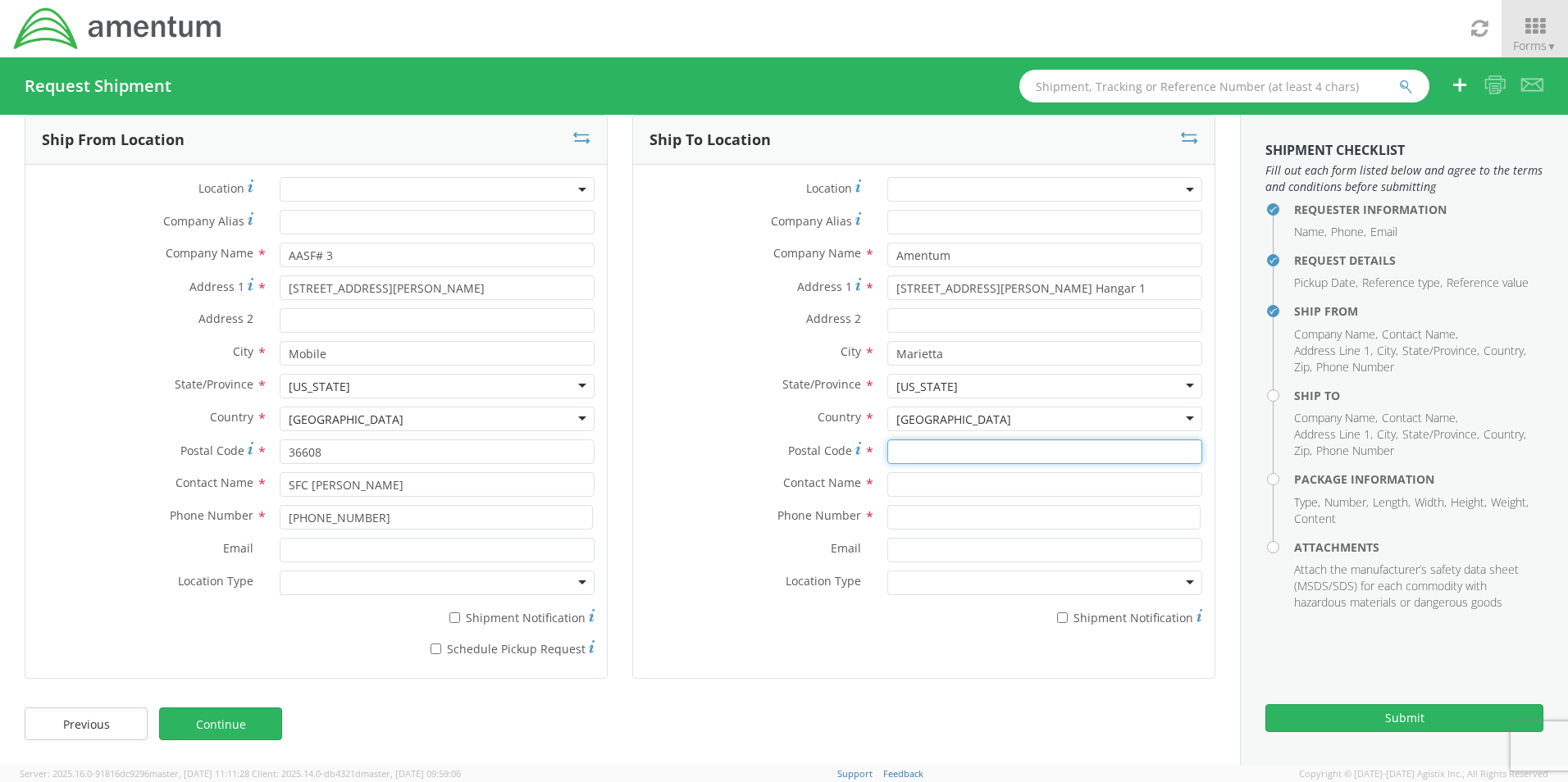
click at [1016, 450] on input "Postal Code *" at bounding box center [1045, 451] width 315 height 25
type input "30060"
type input "[PERSON_NAME]"
type input "[PHONE_NUMBER]"
click at [270, 722] on link "Continue" at bounding box center [220, 723] width 123 height 33
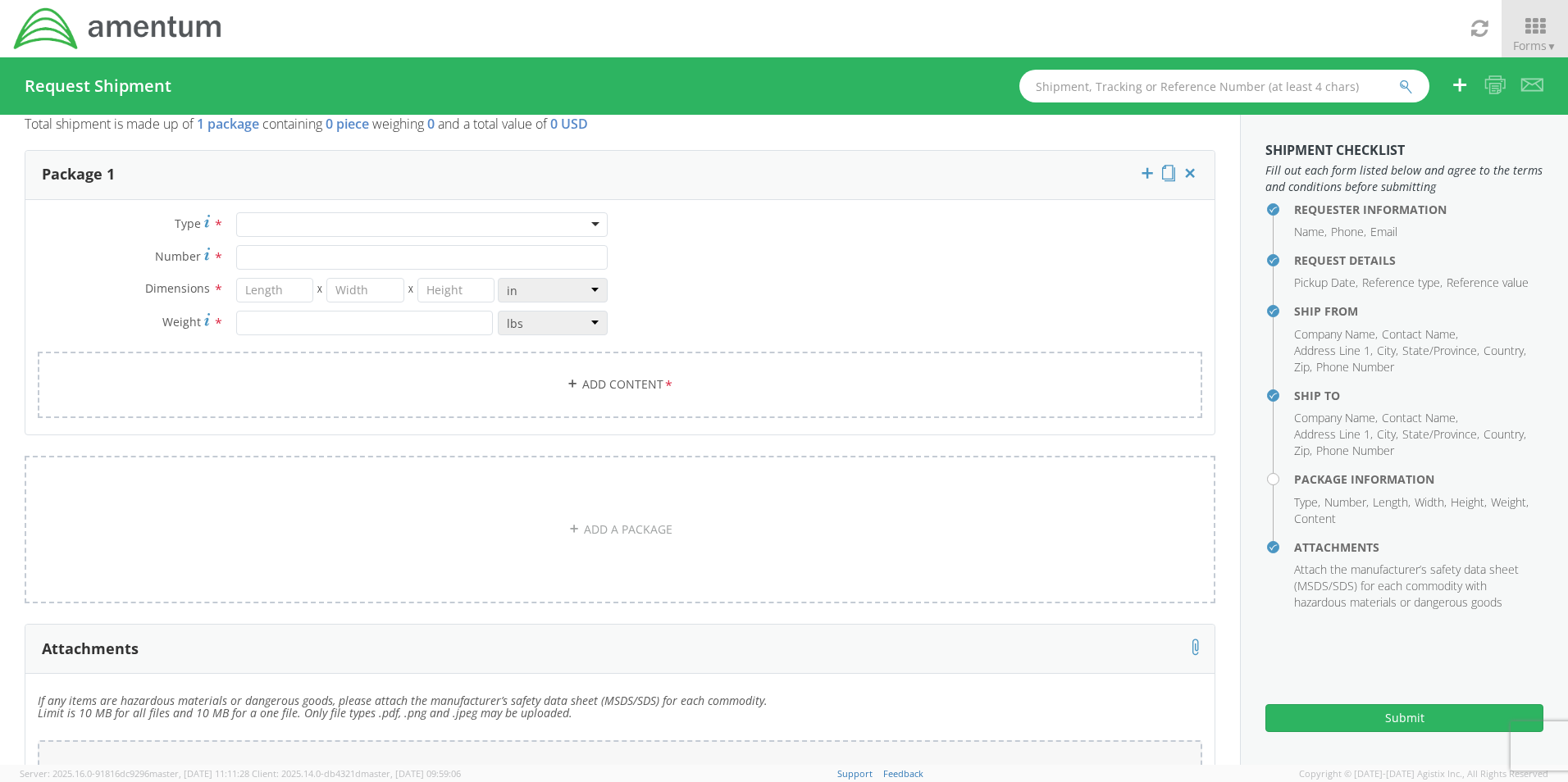
drag, startPoint x: 361, startPoint y: 241, endPoint x: 364, endPoint y: 232, distance: 9.5
click at [364, 232] on div "Type * Bale(s) Basket(s) BCK Boxes Bolt(s) Bottle(s) Buckets Bulk Bundle(s) Can…" at bounding box center [323, 282] width 595 height 139
drag, startPoint x: 364, startPoint y: 232, endPoint x: 365, endPoint y: 221, distance: 11.0
click at [365, 221] on div at bounding box center [421, 224] width 371 height 25
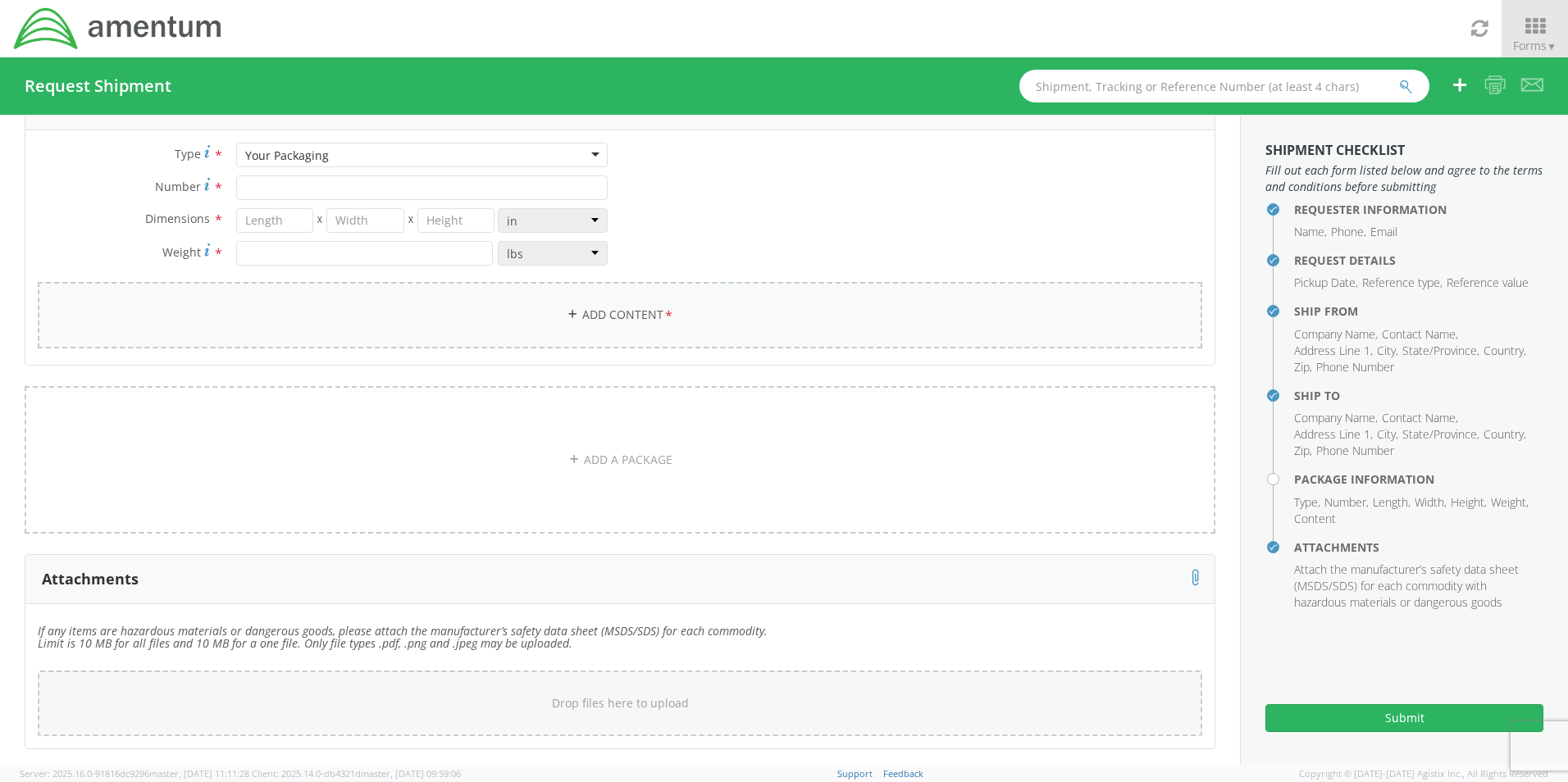
scroll to position [1, 0]
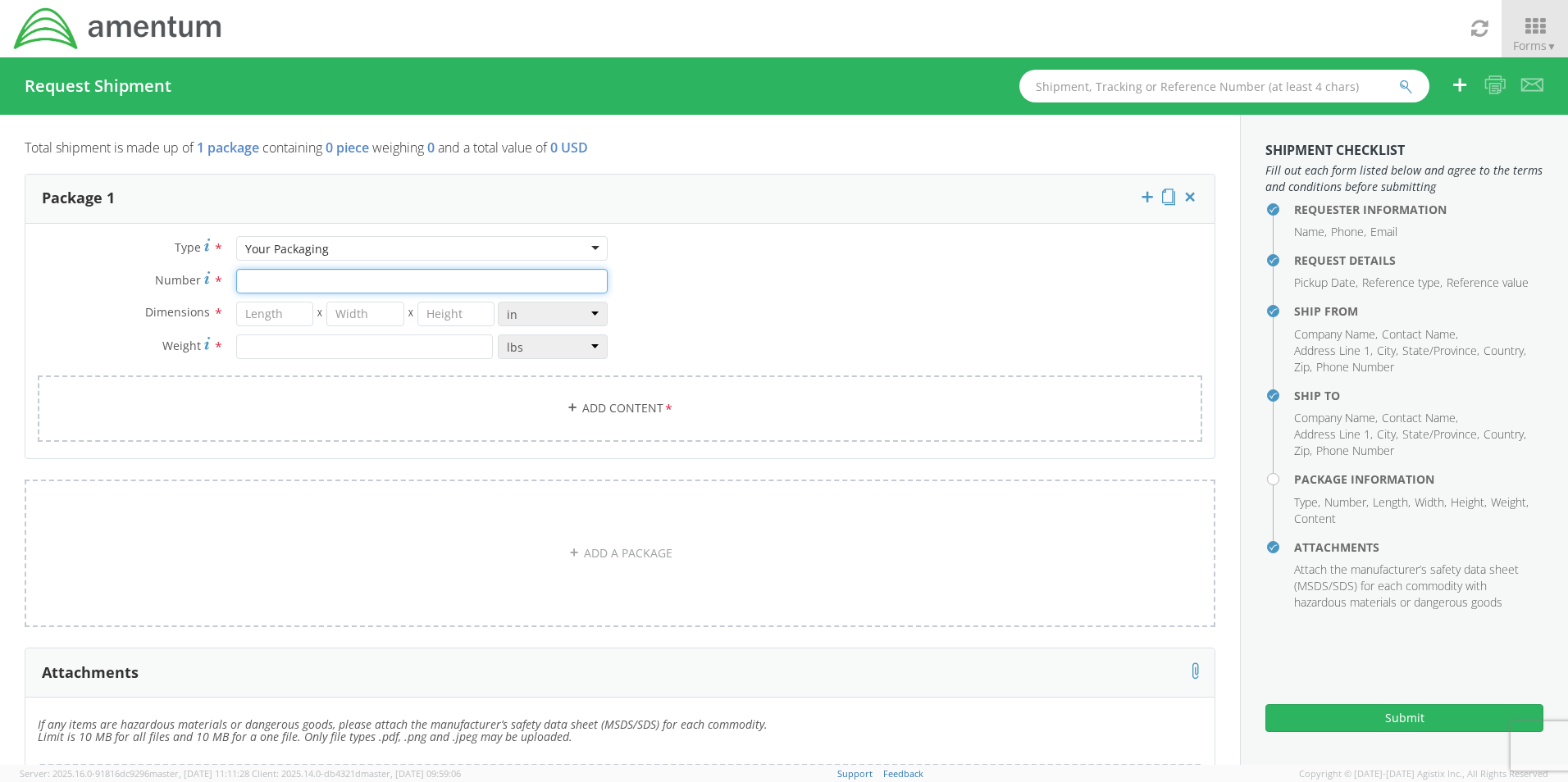
click at [317, 270] on input "Number *" at bounding box center [421, 281] width 371 height 25
type input "1"
click at [289, 312] on input "number" at bounding box center [275, 313] width 78 height 25
type input "9"
type input "5"
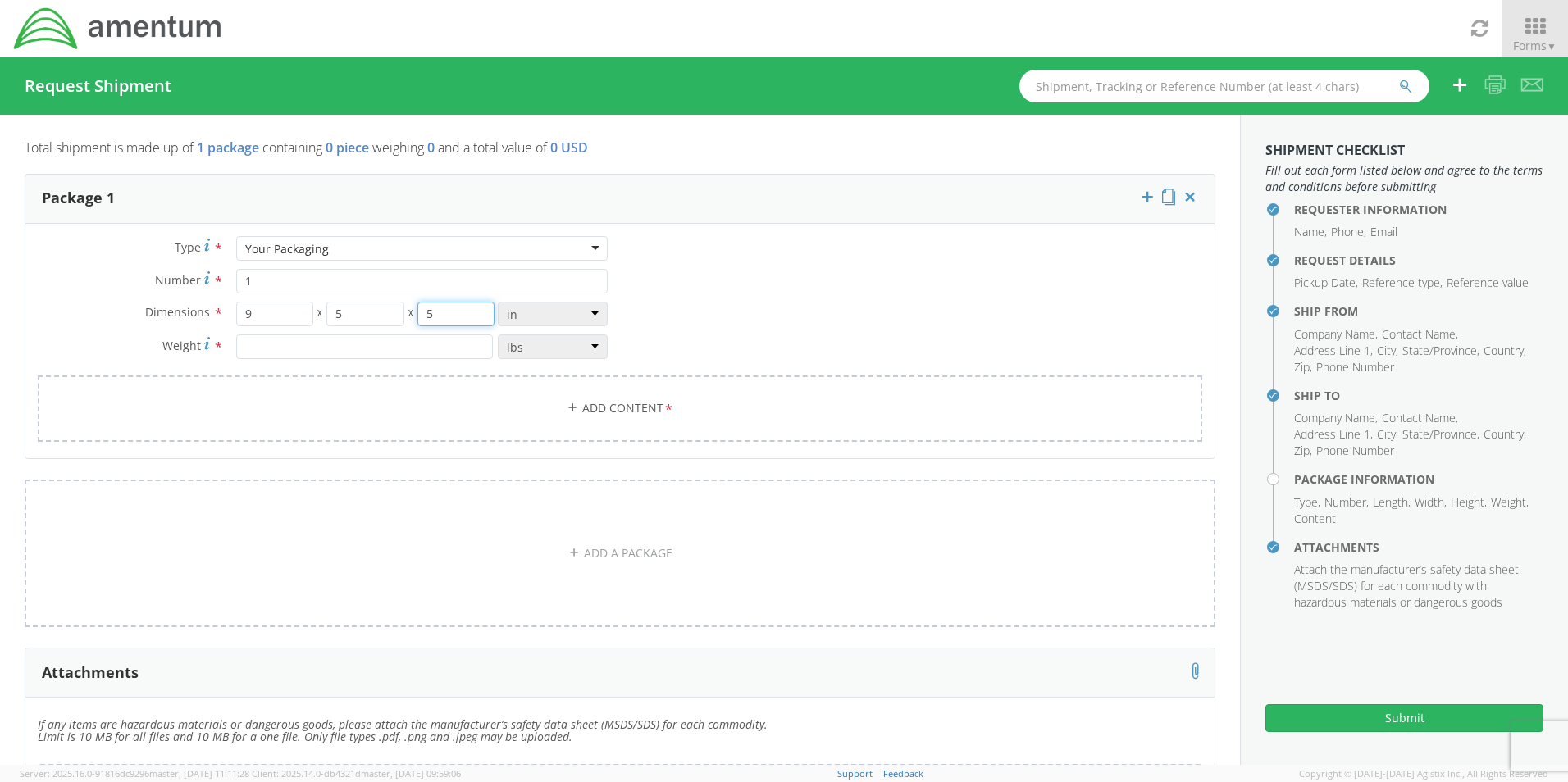
type input "5"
click at [663, 407] on span "*" at bounding box center [668, 408] width 11 height 18
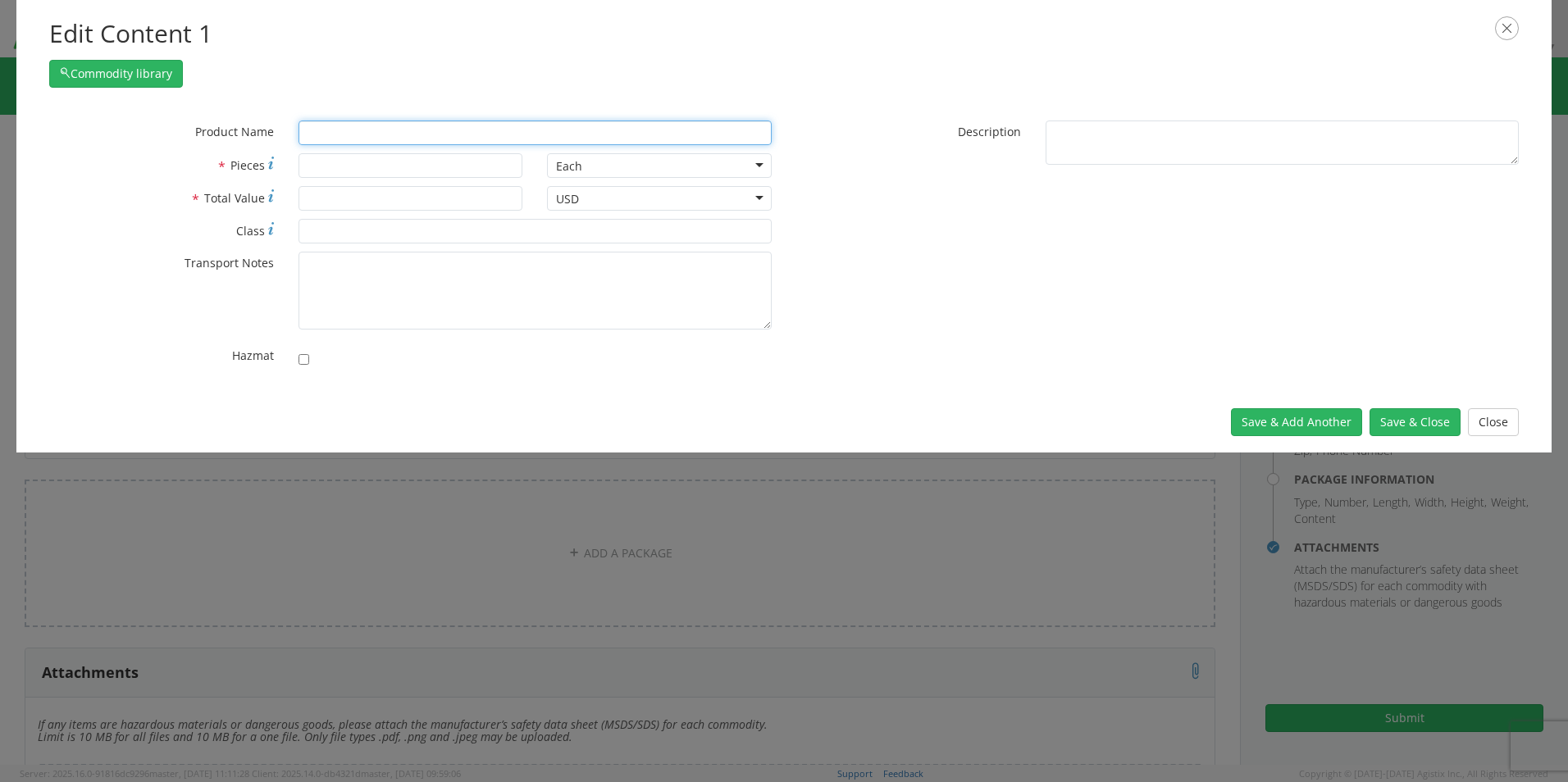
click at [358, 129] on input "text" at bounding box center [534, 132] width 473 height 25
click at [370, 135] on input "text" at bounding box center [534, 132] width 473 height 25
paste input "Rod End, Upper"
type input "Rod End, Upper"
click at [130, 177] on div "* Pieces" at bounding box center [285, 170] width 498 height 33
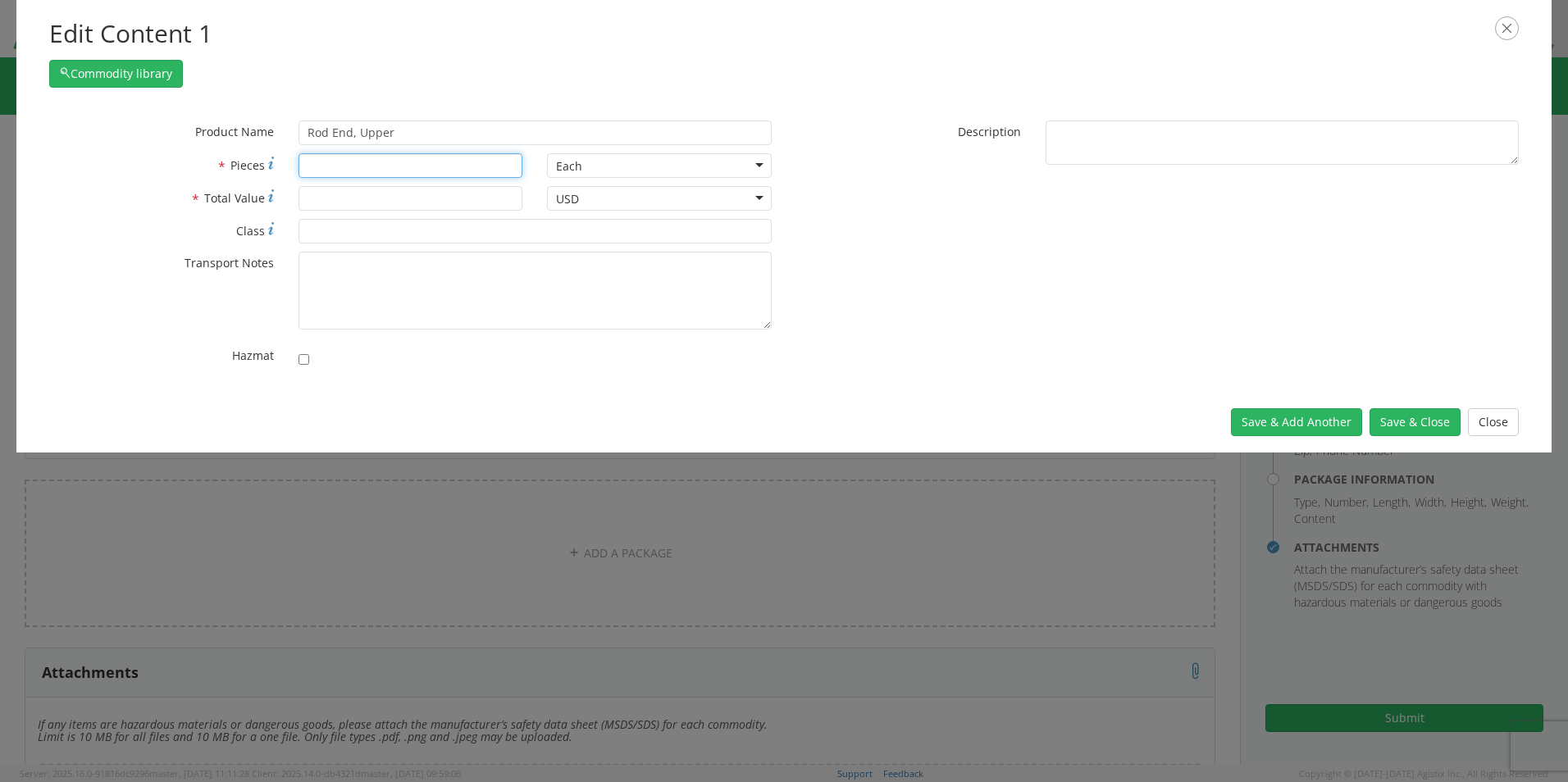
click at [397, 161] on input "* Pieces" at bounding box center [410, 166] width 225 height 25
type input "1"
click at [339, 204] on input "* Total Value" at bounding box center [410, 198] width 225 height 25
type input "150.00"
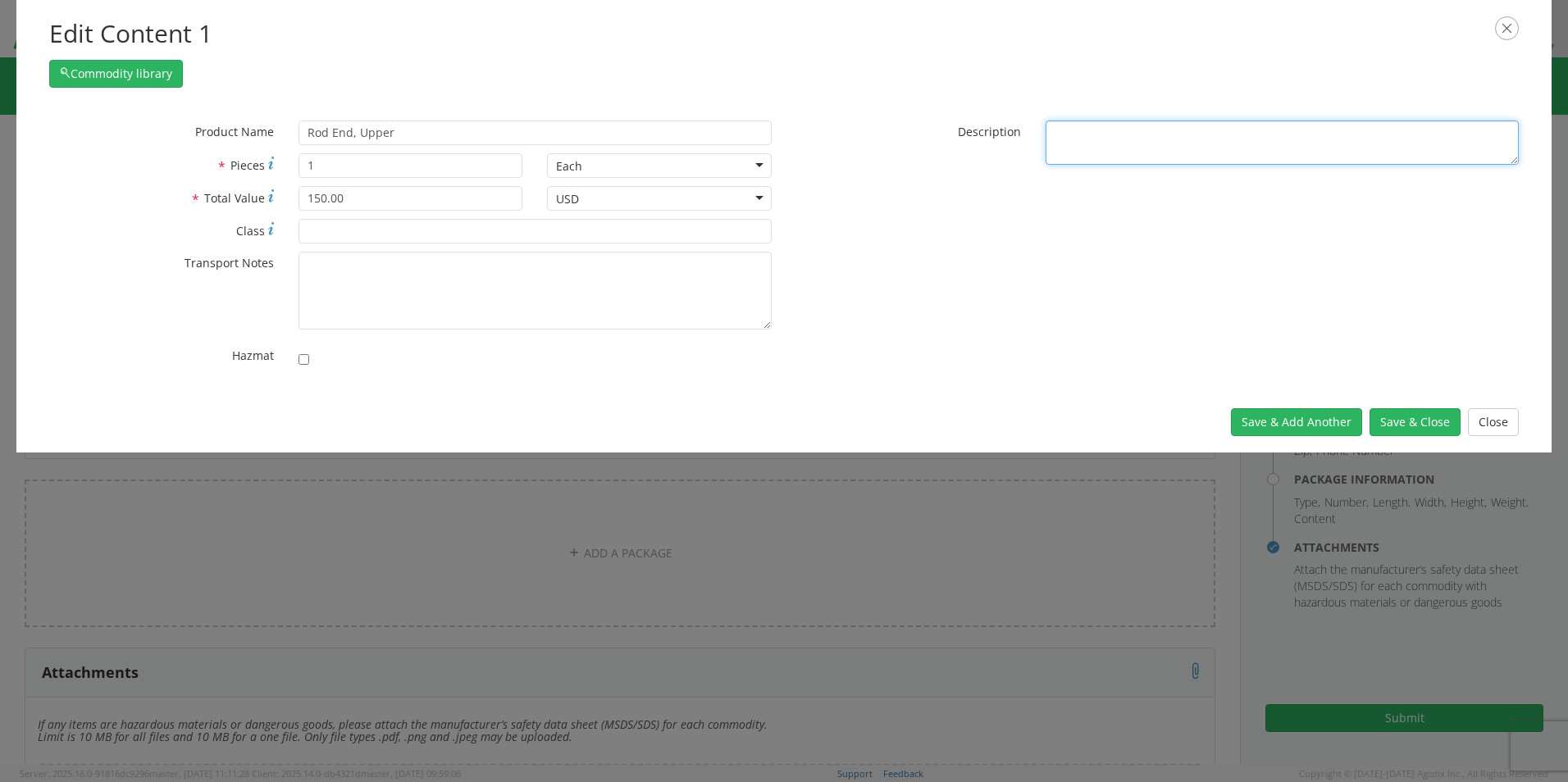
click at [1149, 129] on textarea "* Description" at bounding box center [1282, 143] width 473 height 45
paste textarea "Rod End, Upper"
paste textarea "3120-01-417-0133"
type textarea "Rod End, Upper, 3120-01-417-0133"
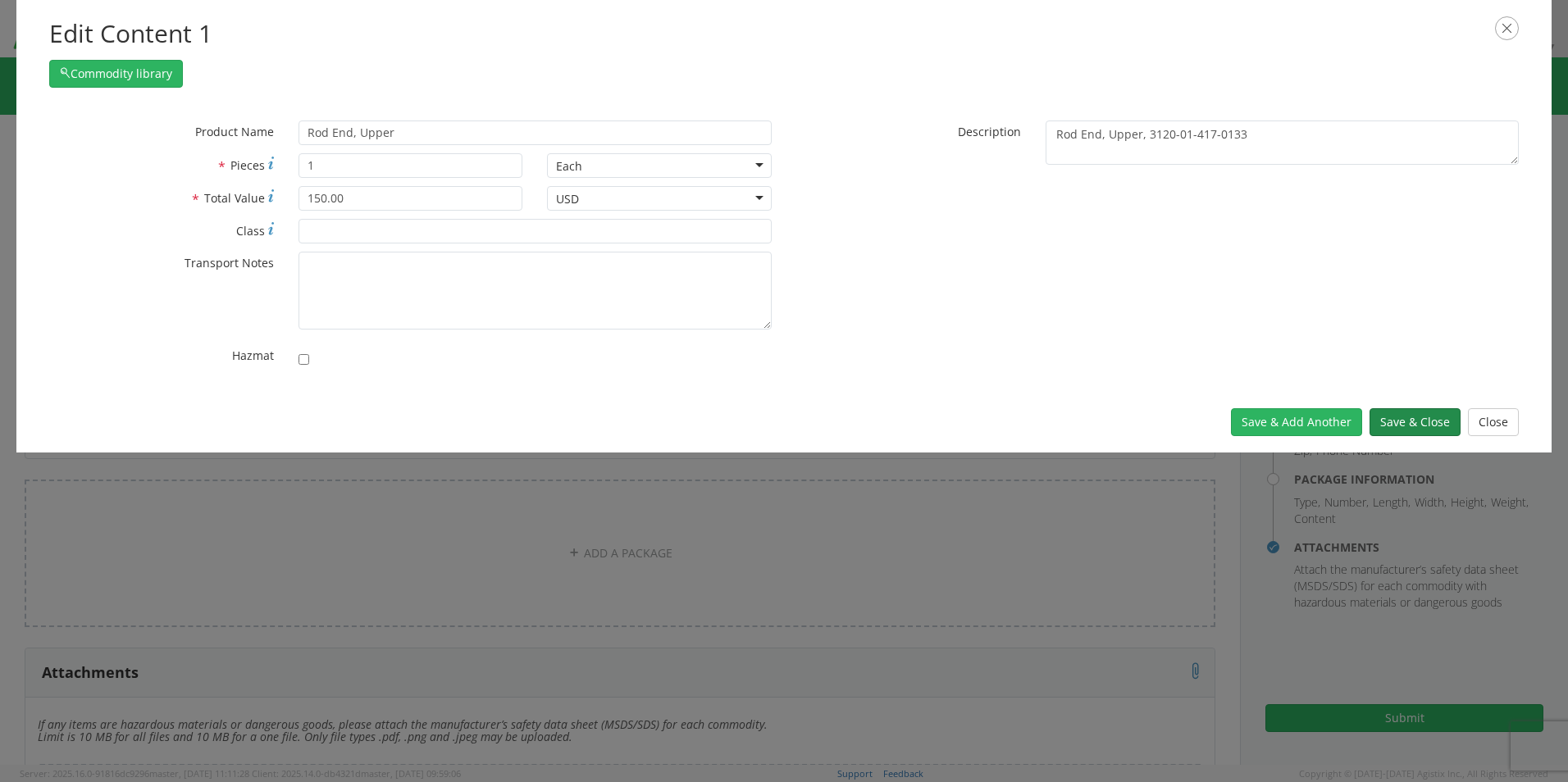
click at [1406, 425] on button "Save & Close" at bounding box center [1414, 422] width 91 height 28
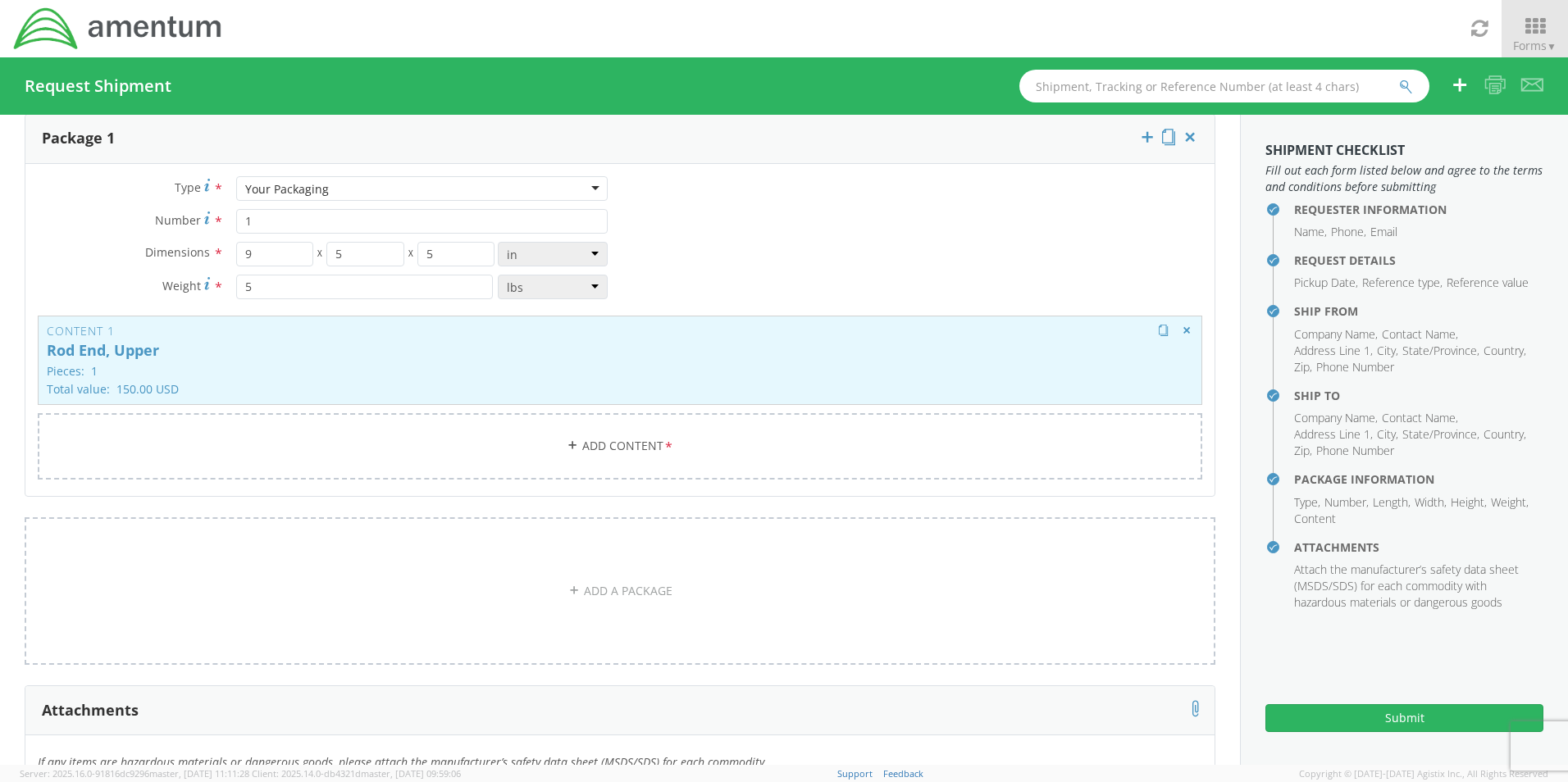
scroll to position [262, 0]
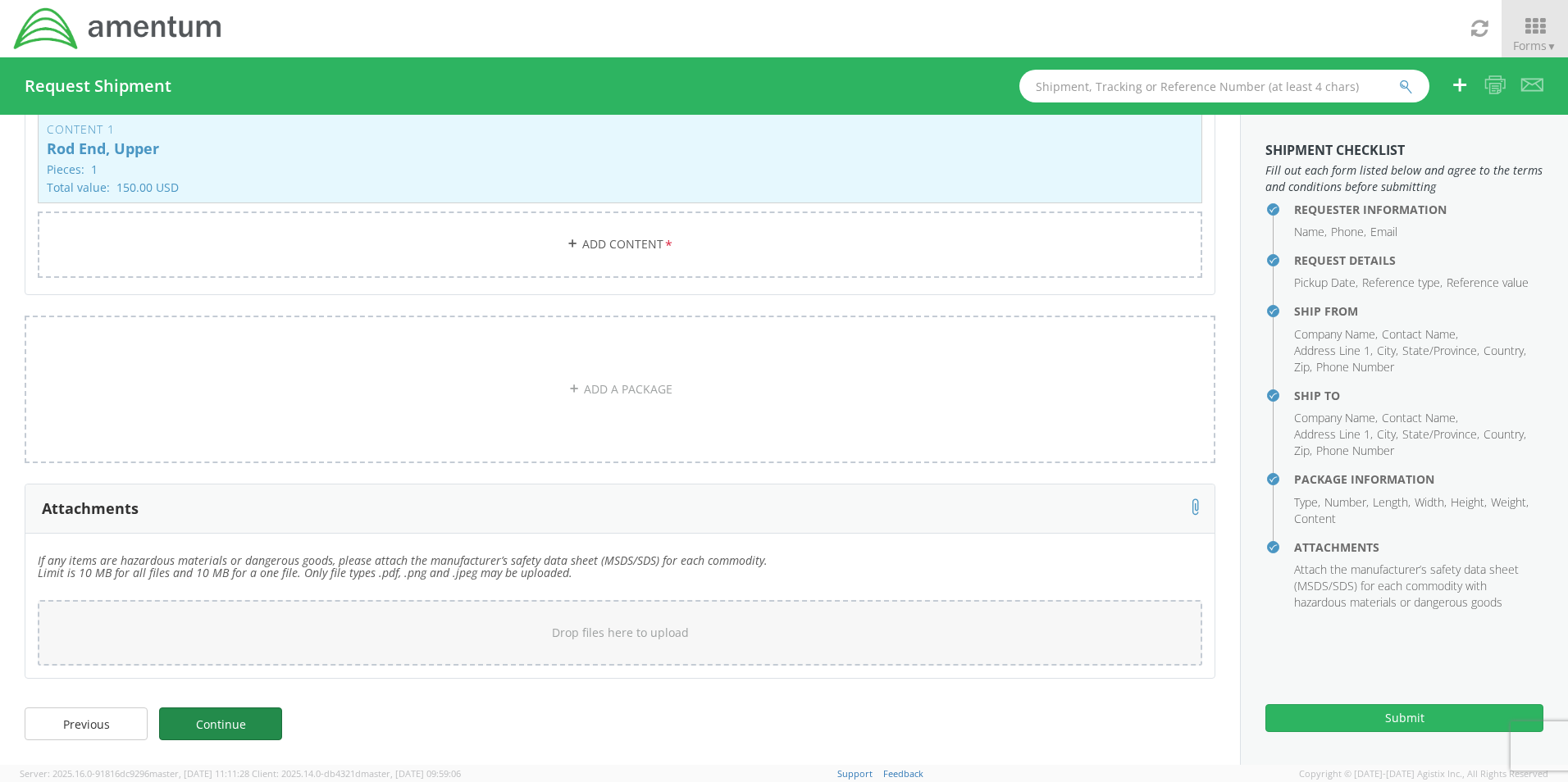
click at [218, 722] on link "Continue" at bounding box center [220, 723] width 123 height 33
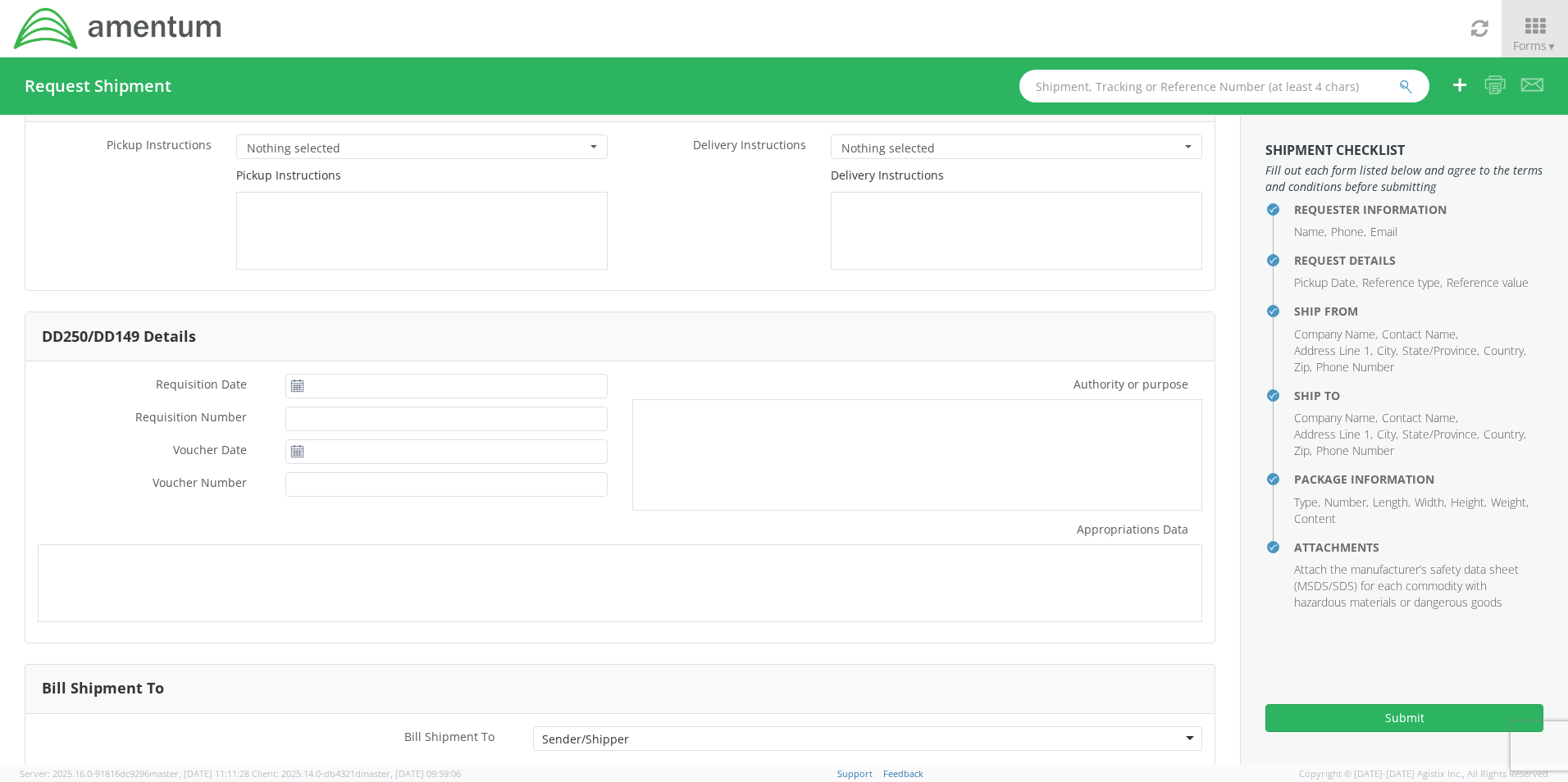
scroll to position [0, 0]
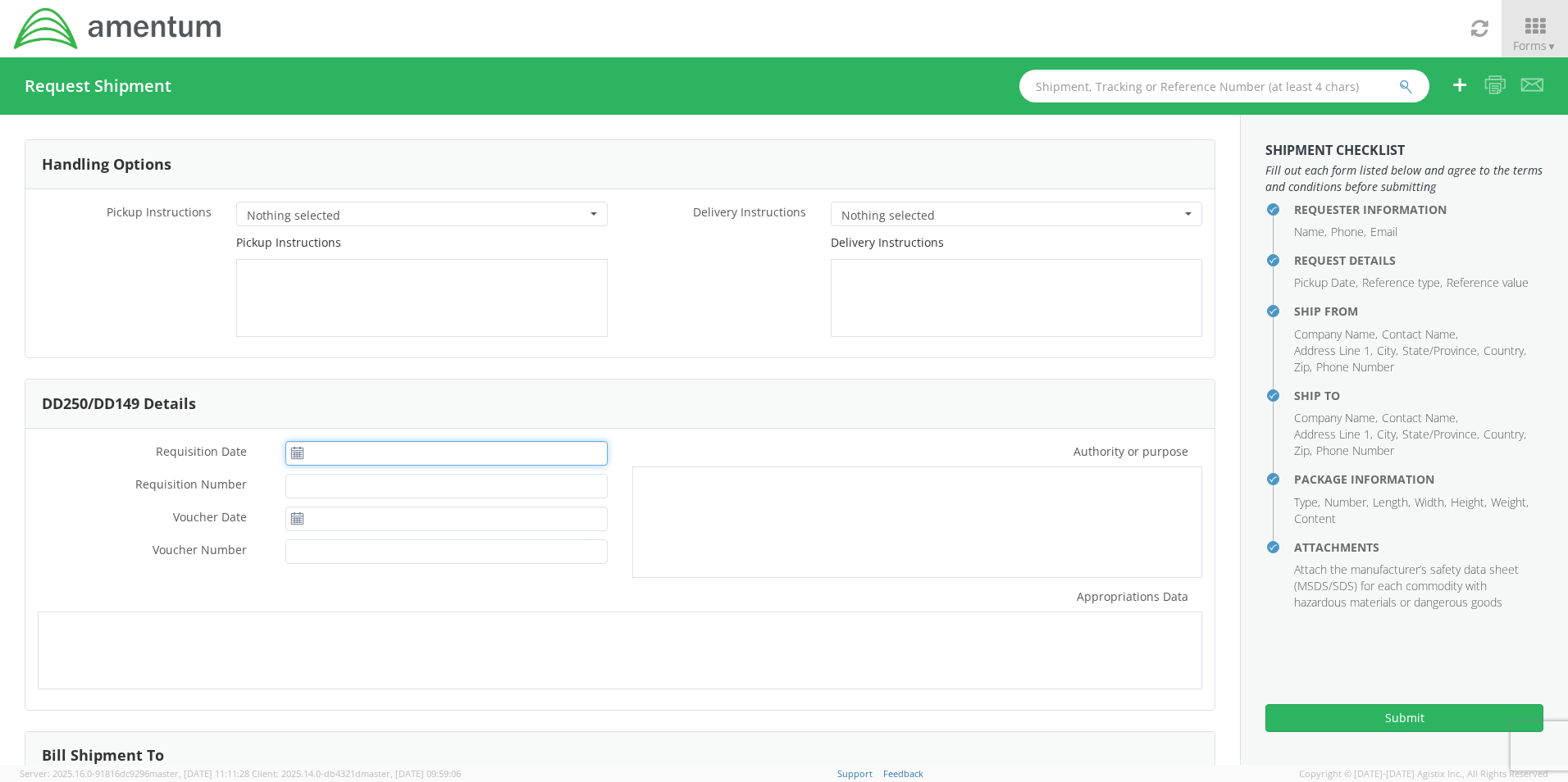
type input "[DATE]"
click at [342, 453] on input "[DATE]" at bounding box center [446, 453] width 322 height 25
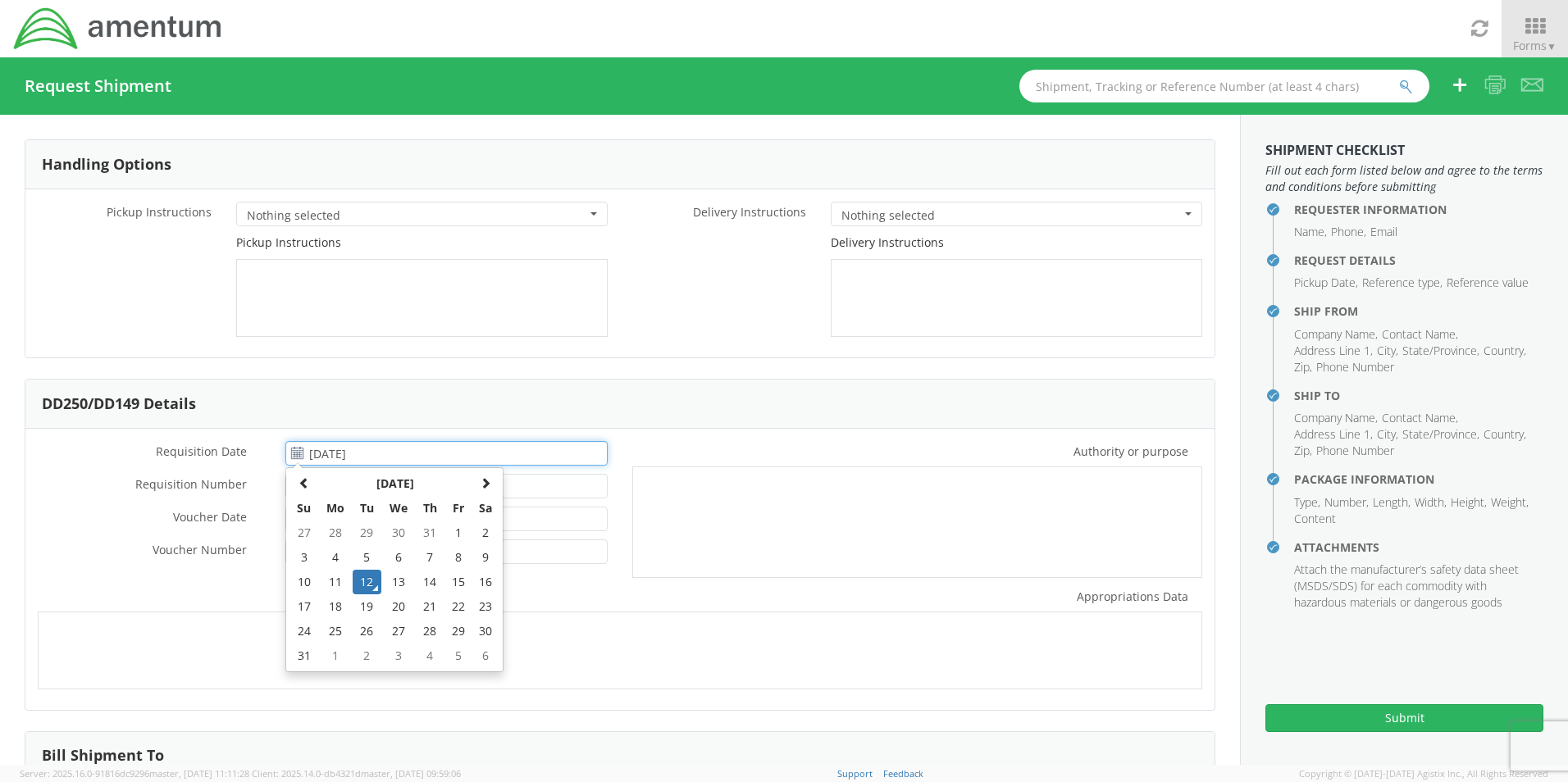
click at [371, 580] on td "12" at bounding box center [367, 582] width 29 height 25
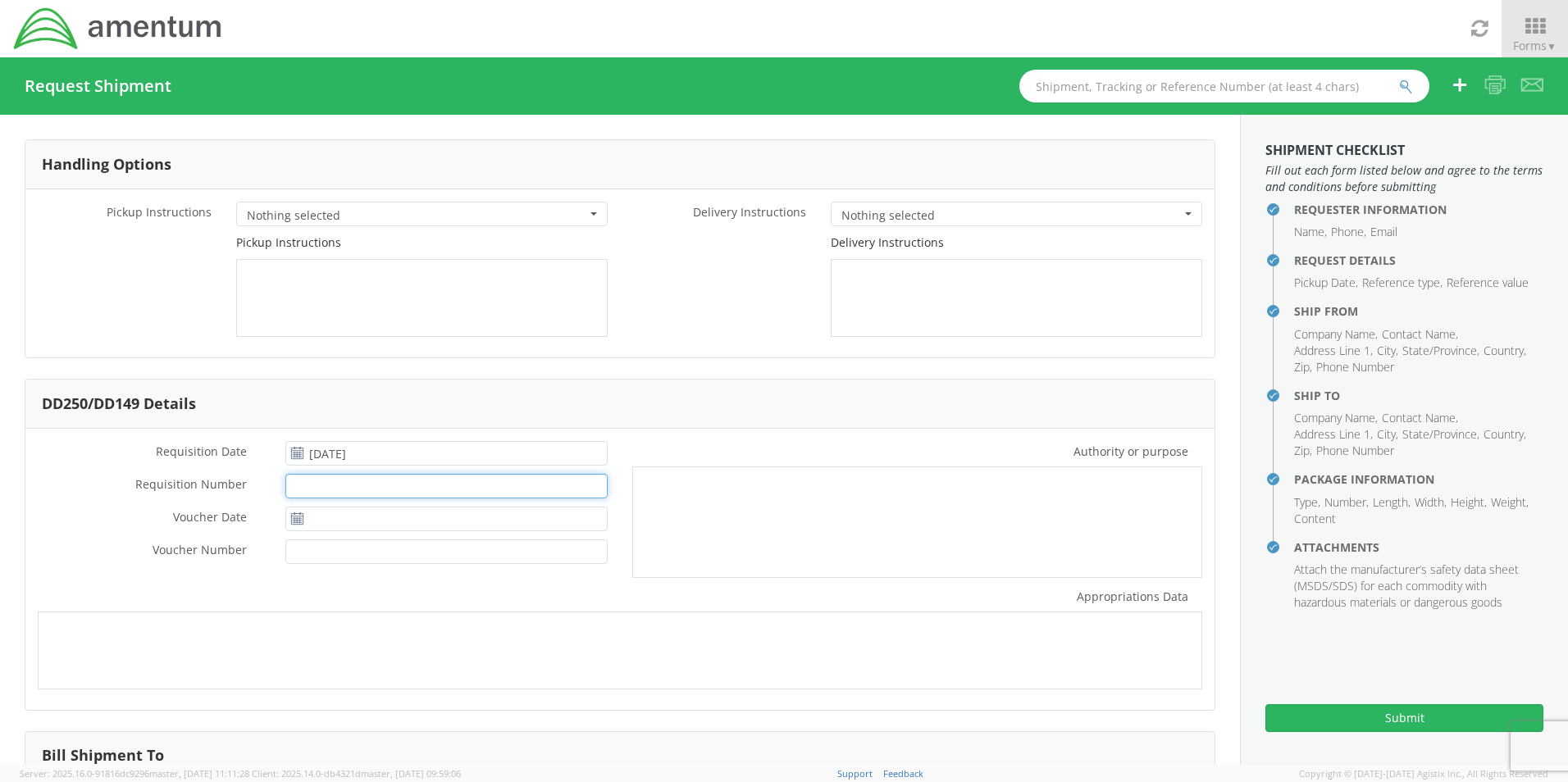
click at [332, 485] on input "Requisition Number *" at bounding box center [446, 486] width 322 height 25
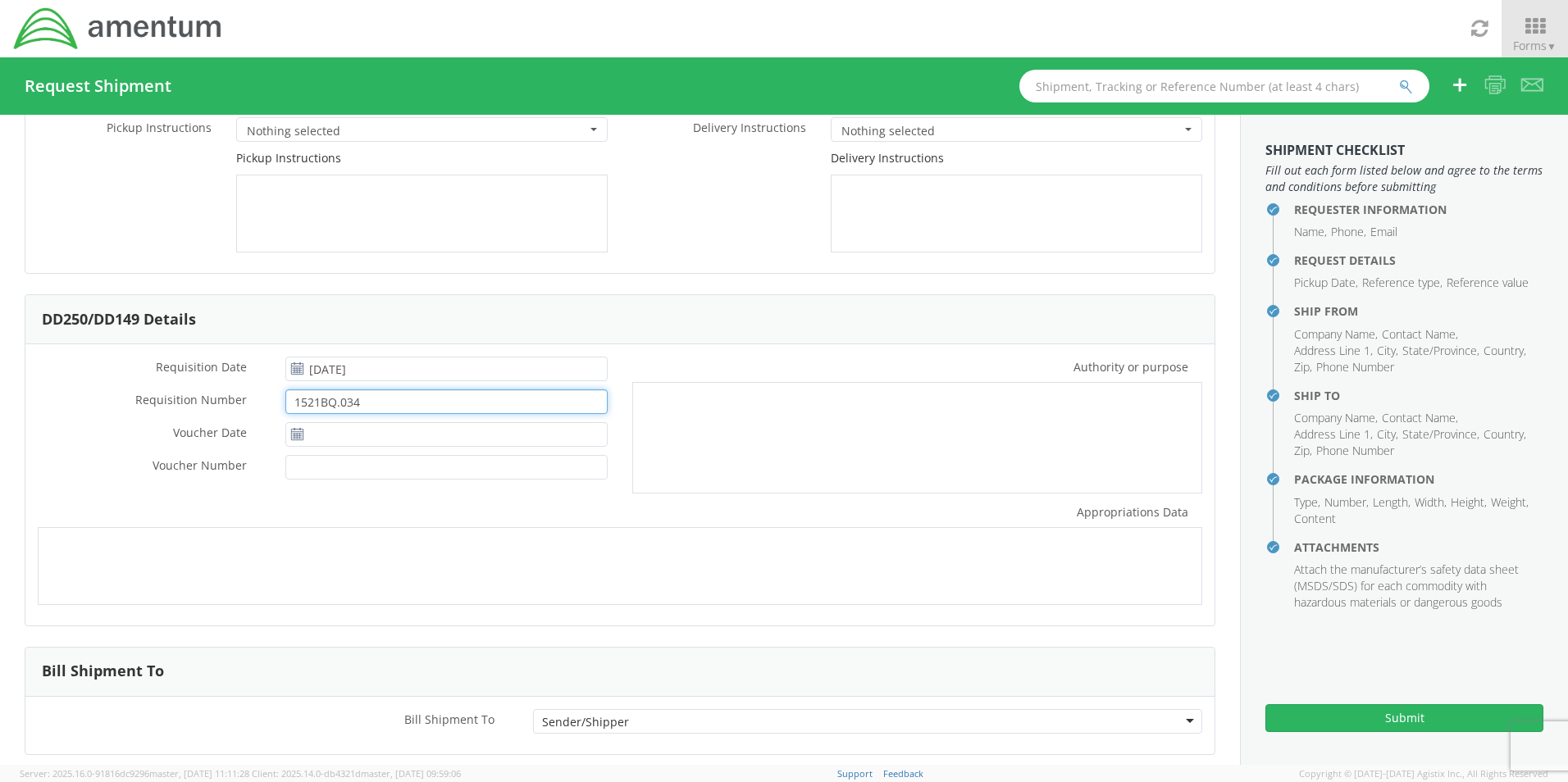
scroll to position [160, 0]
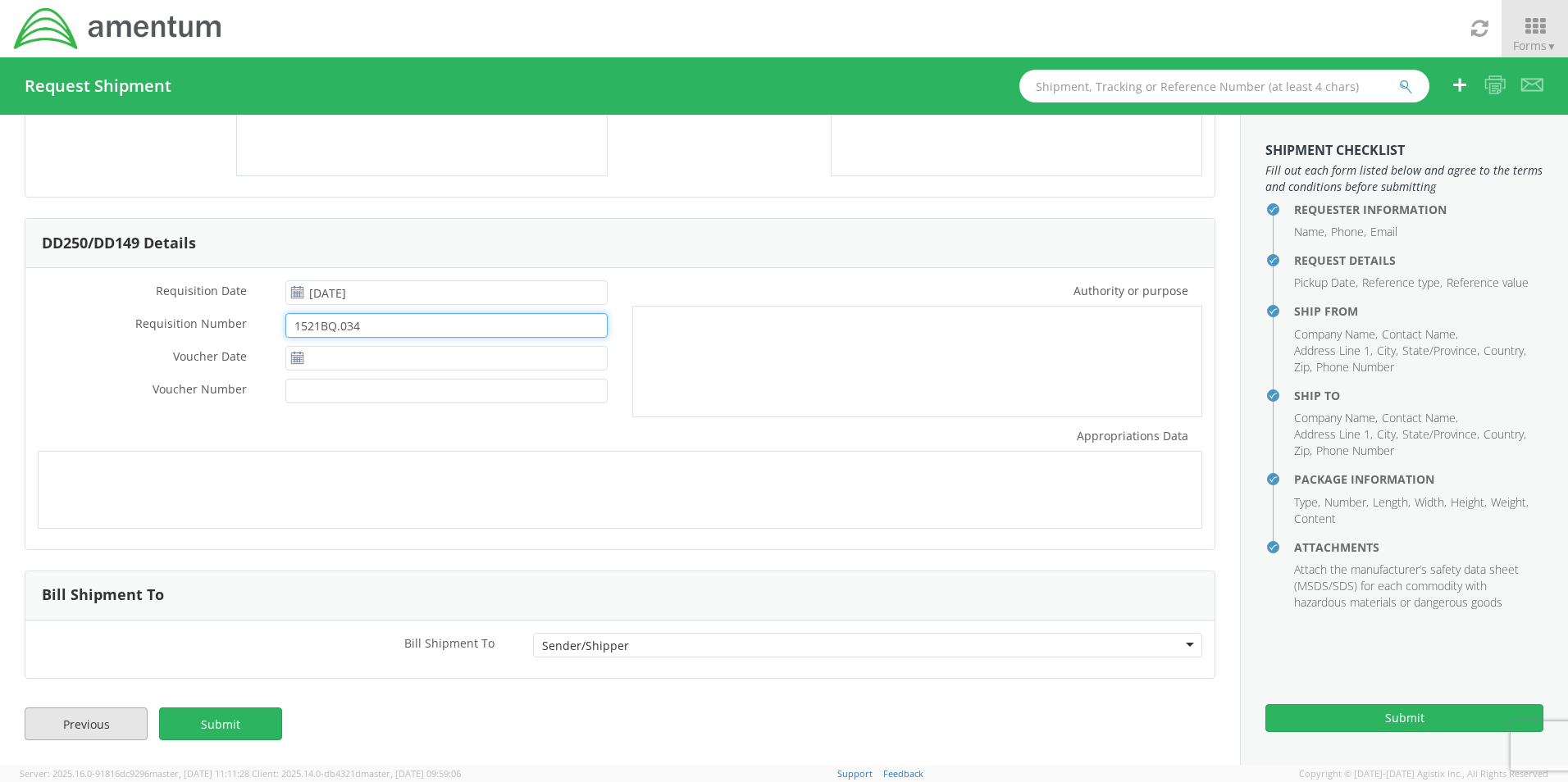
type input "1521BQ.034"
click at [84, 714] on link "Previous" at bounding box center [86, 723] width 123 height 33
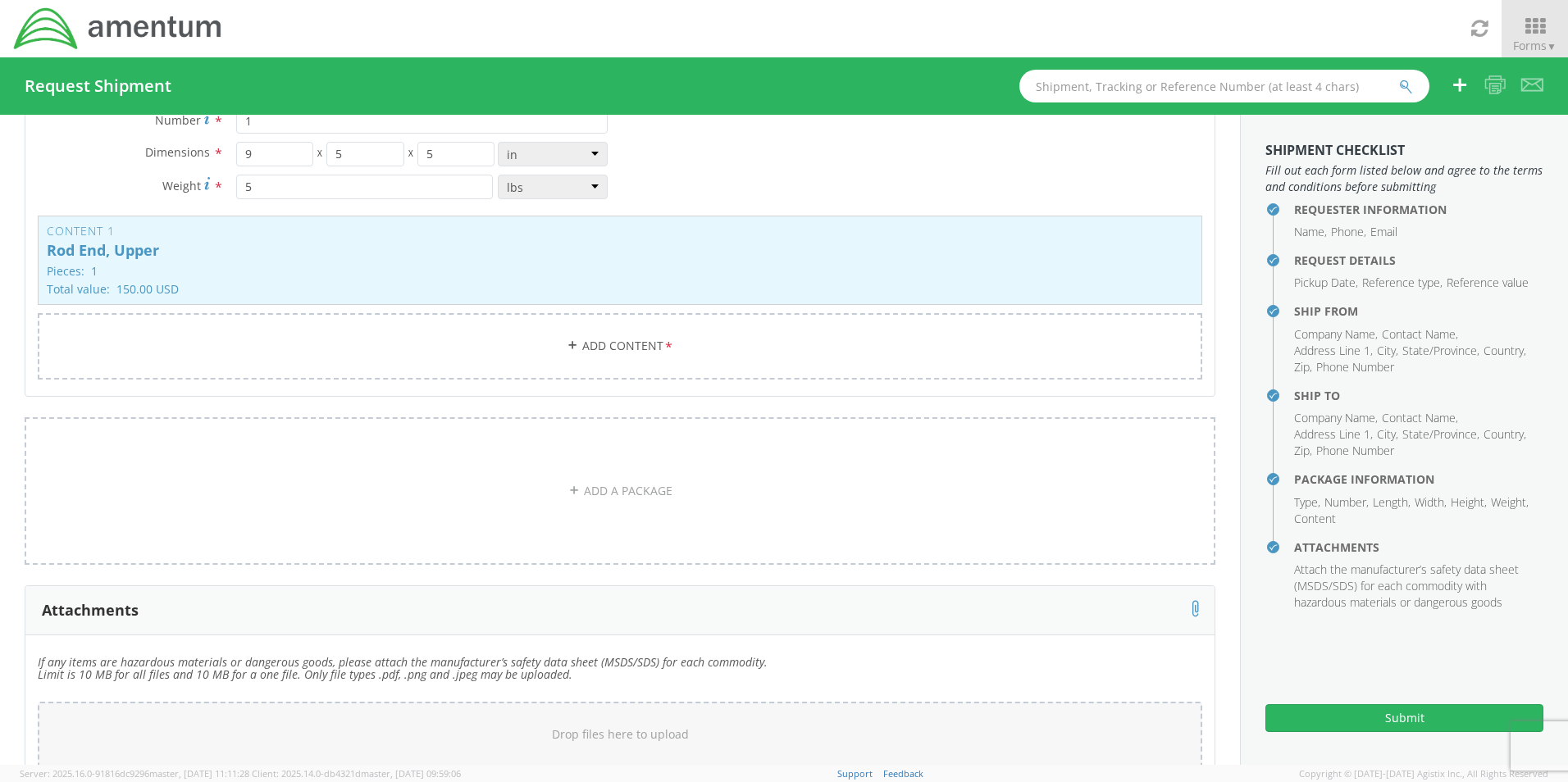
scroll to position [0, 0]
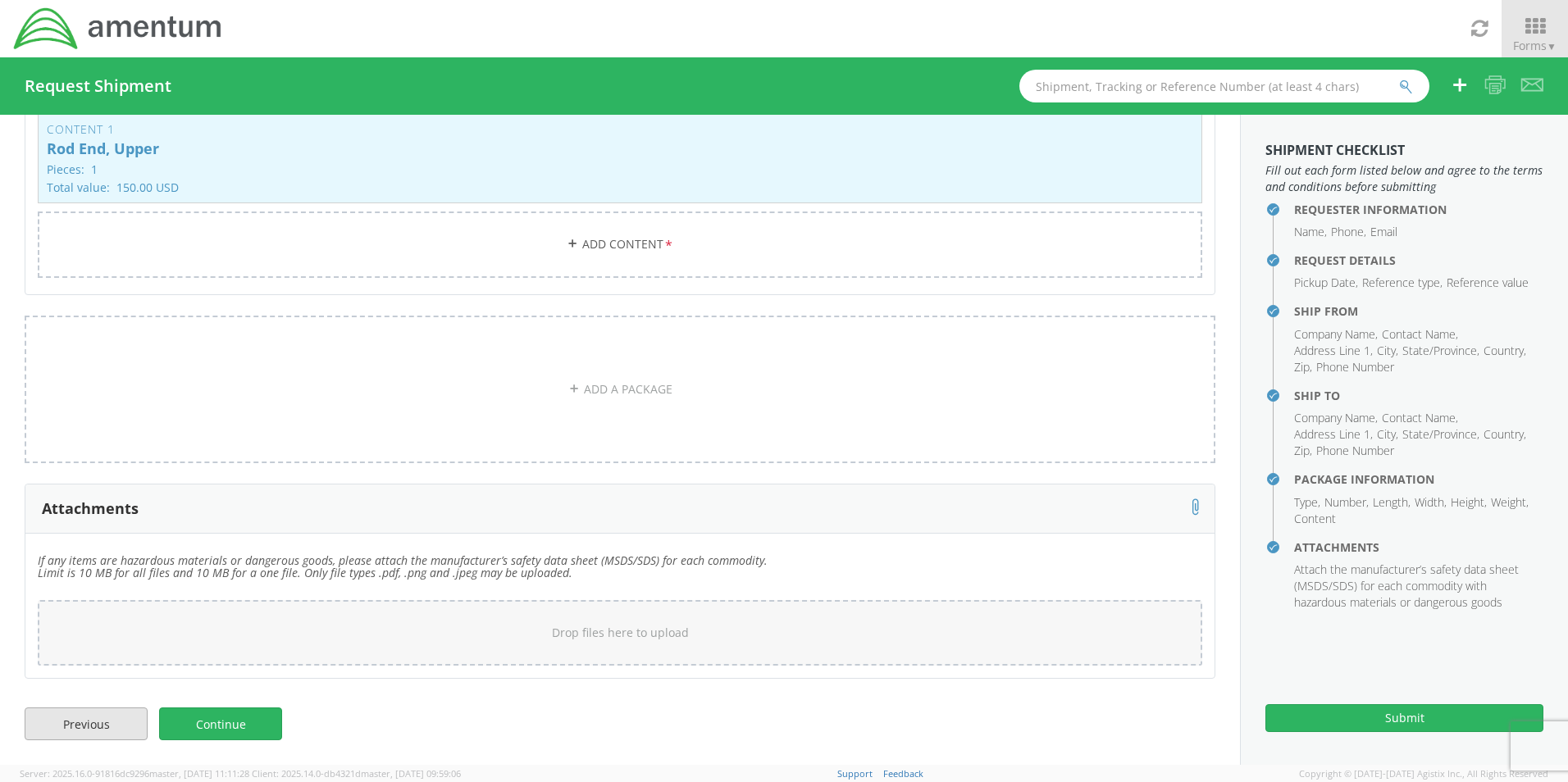
click at [107, 736] on link "Previous" at bounding box center [86, 723] width 123 height 33
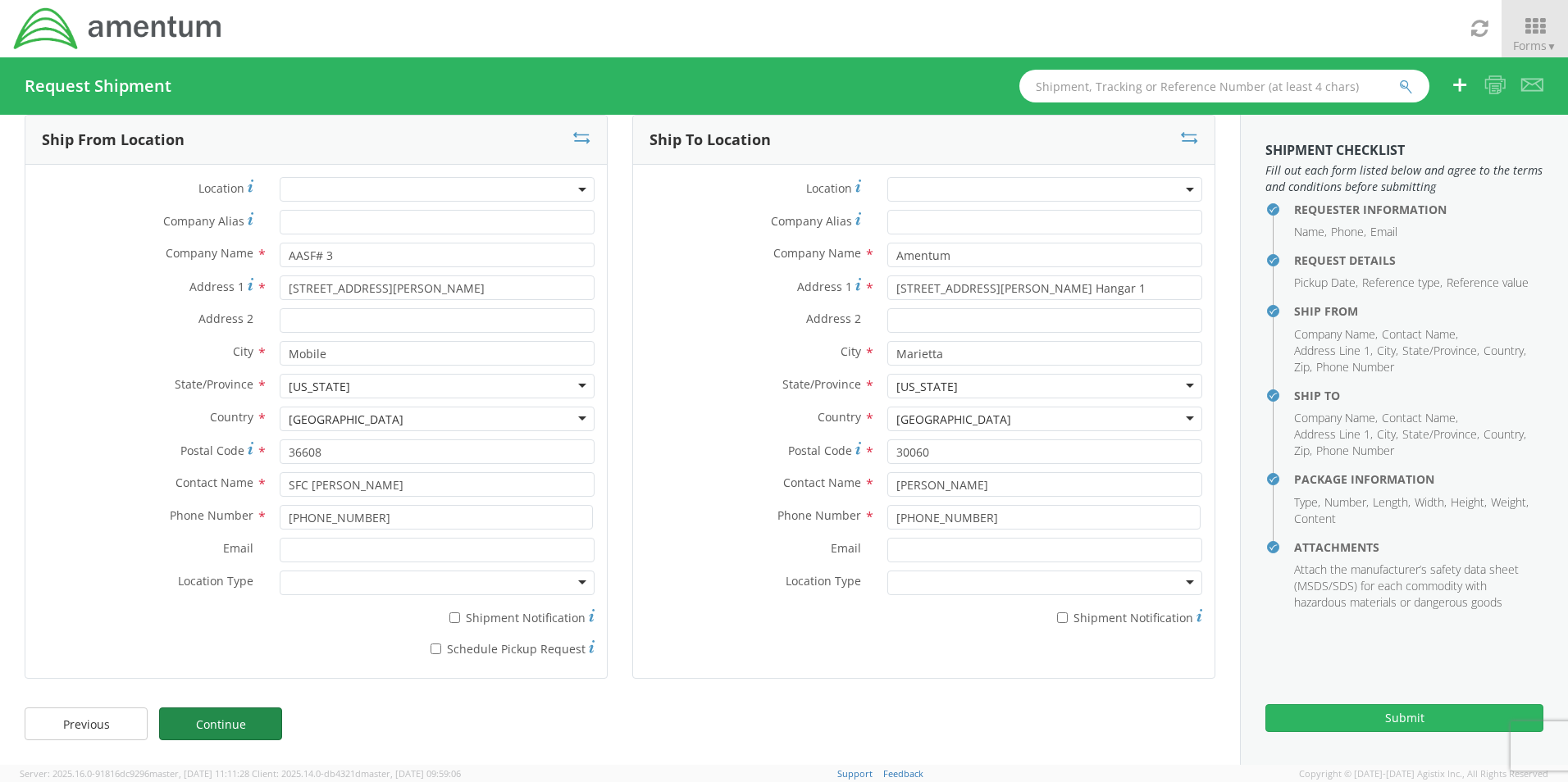
click at [245, 727] on link "Continue" at bounding box center [220, 723] width 123 height 33
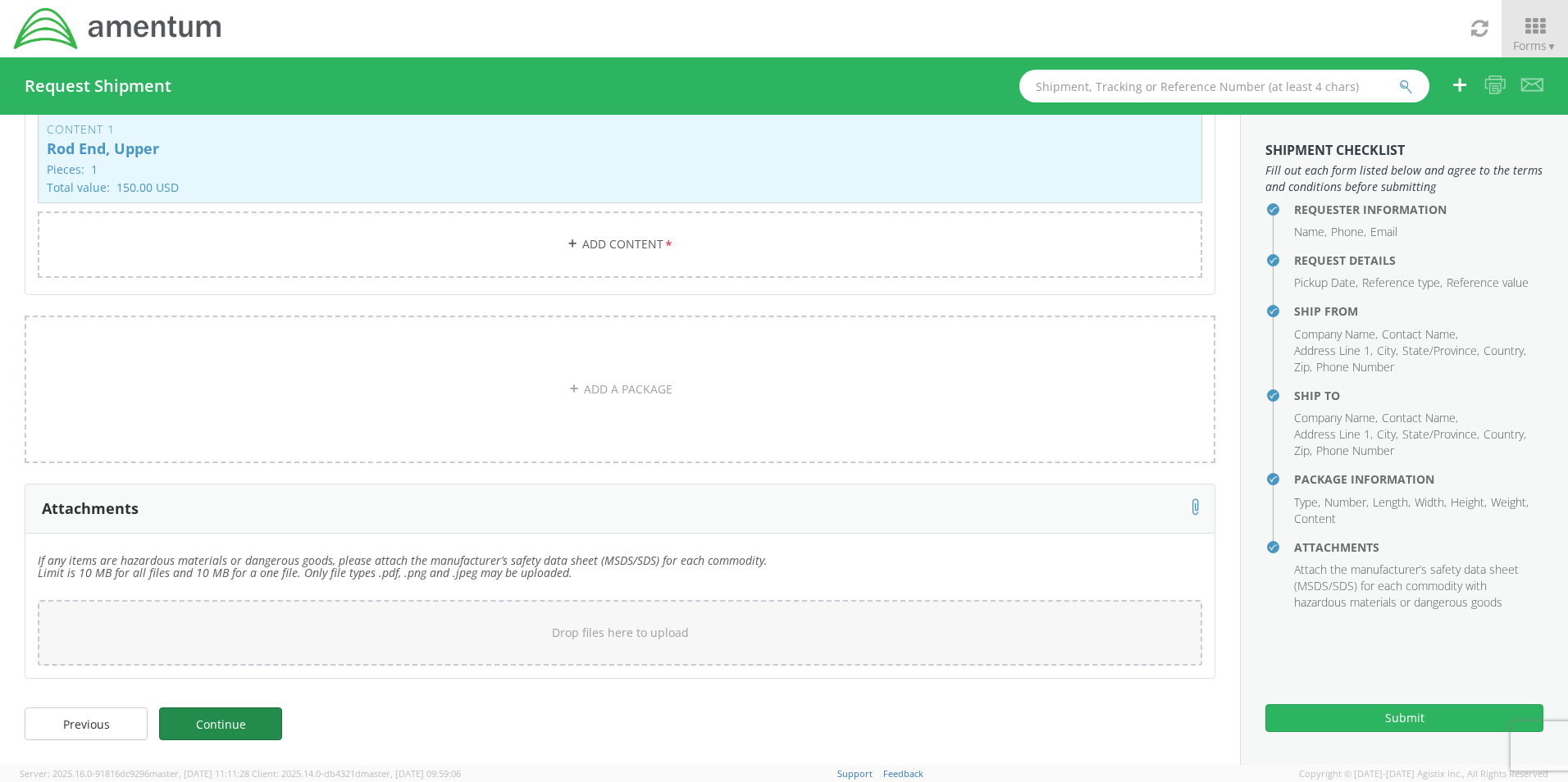
click at [243, 722] on link "Continue" at bounding box center [220, 723] width 123 height 33
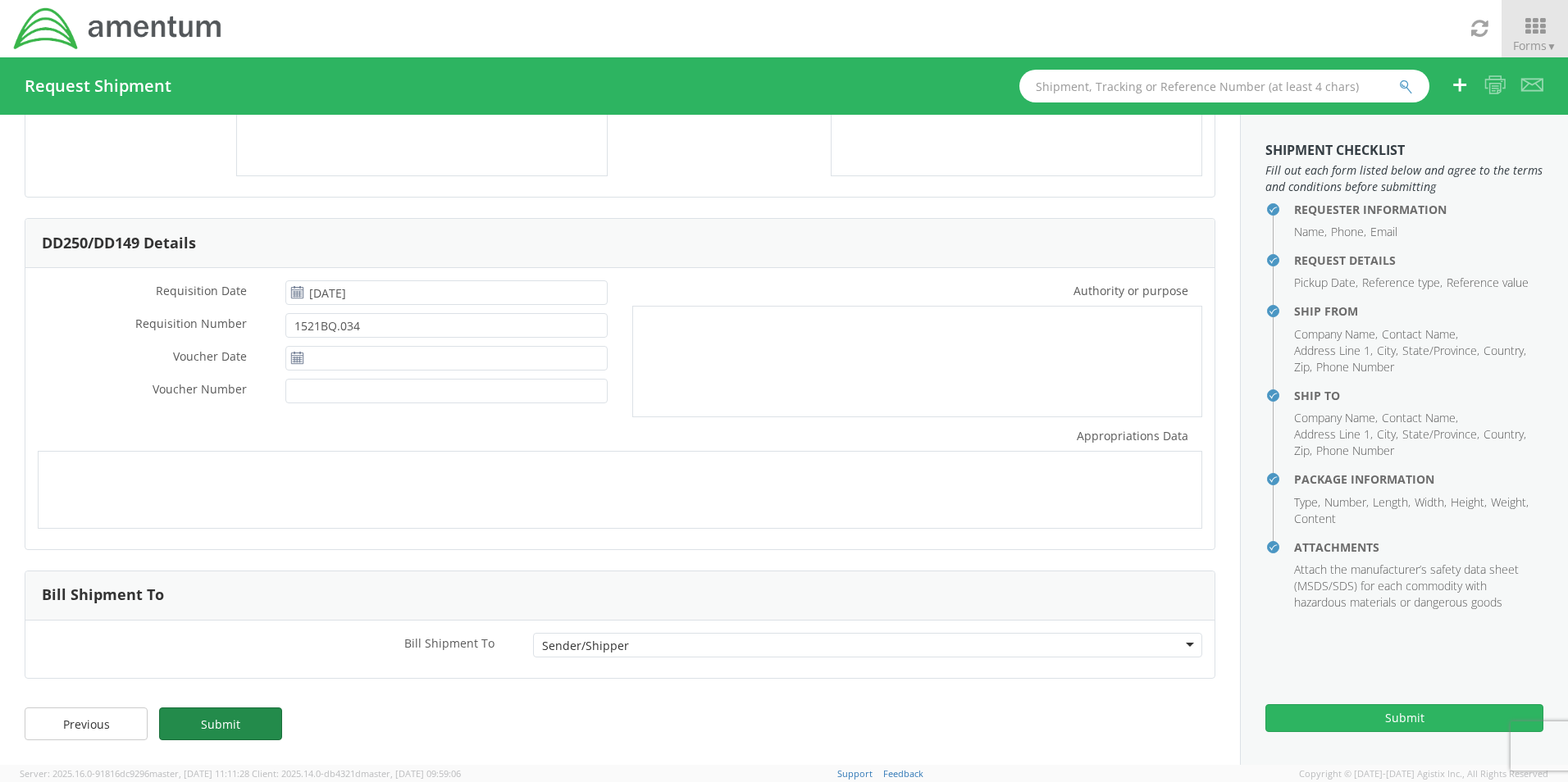
click at [240, 724] on link "Submit" at bounding box center [220, 723] width 123 height 33
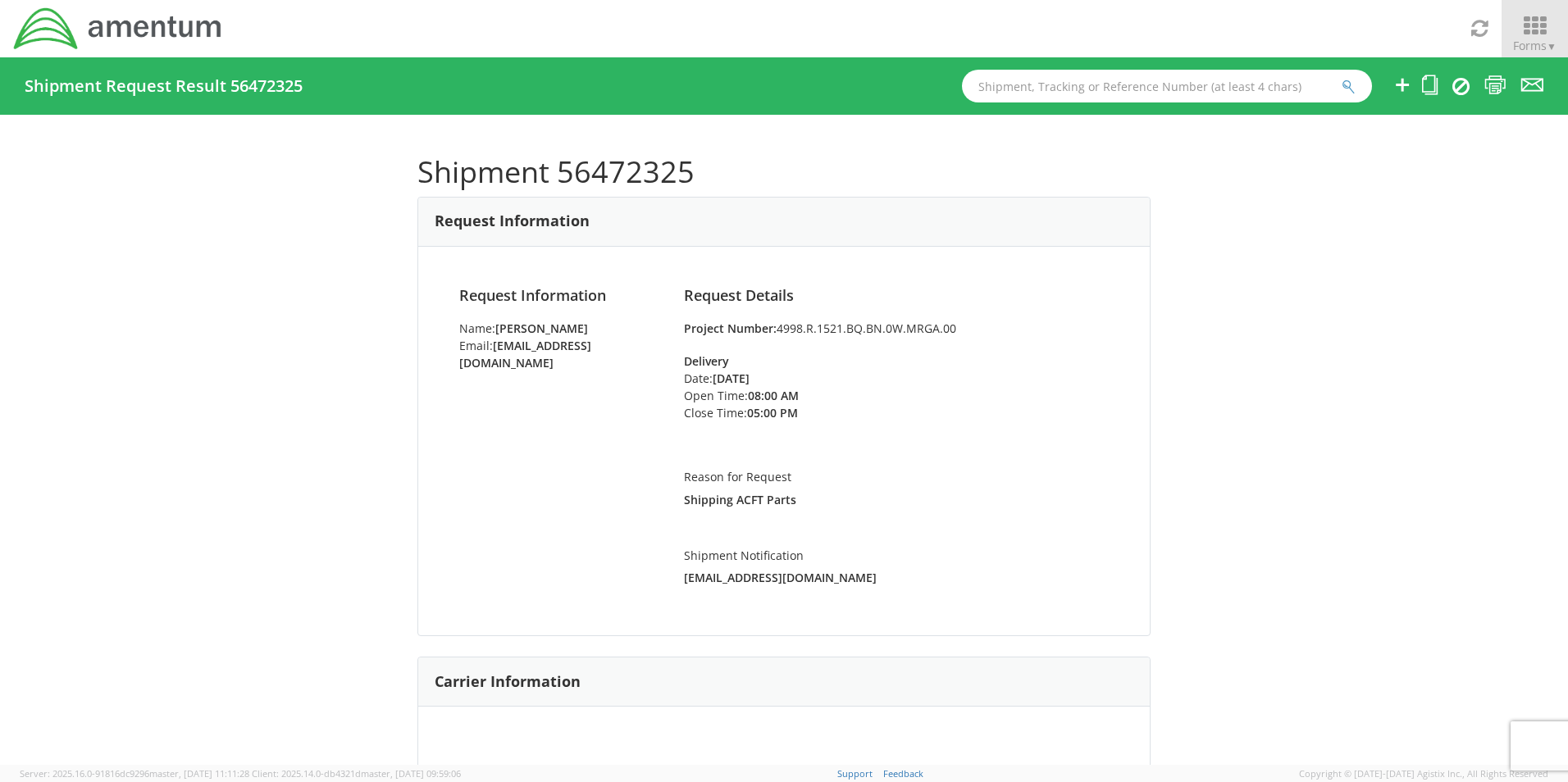
click at [1554, 31] on icon at bounding box center [1535, 25] width 76 height 23
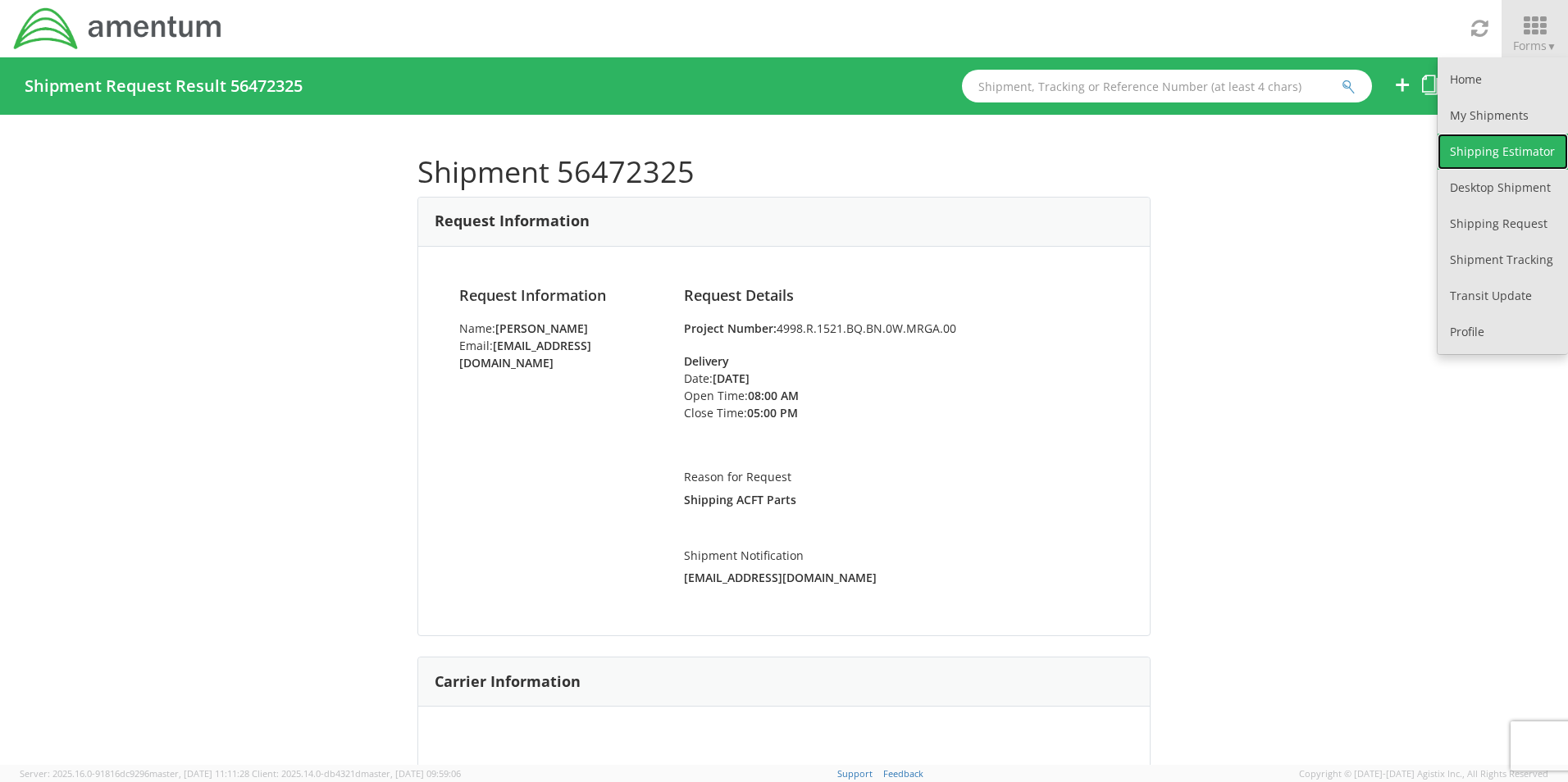
click at [1485, 161] on link "Shipping Estimator" at bounding box center [1502, 151] width 130 height 36
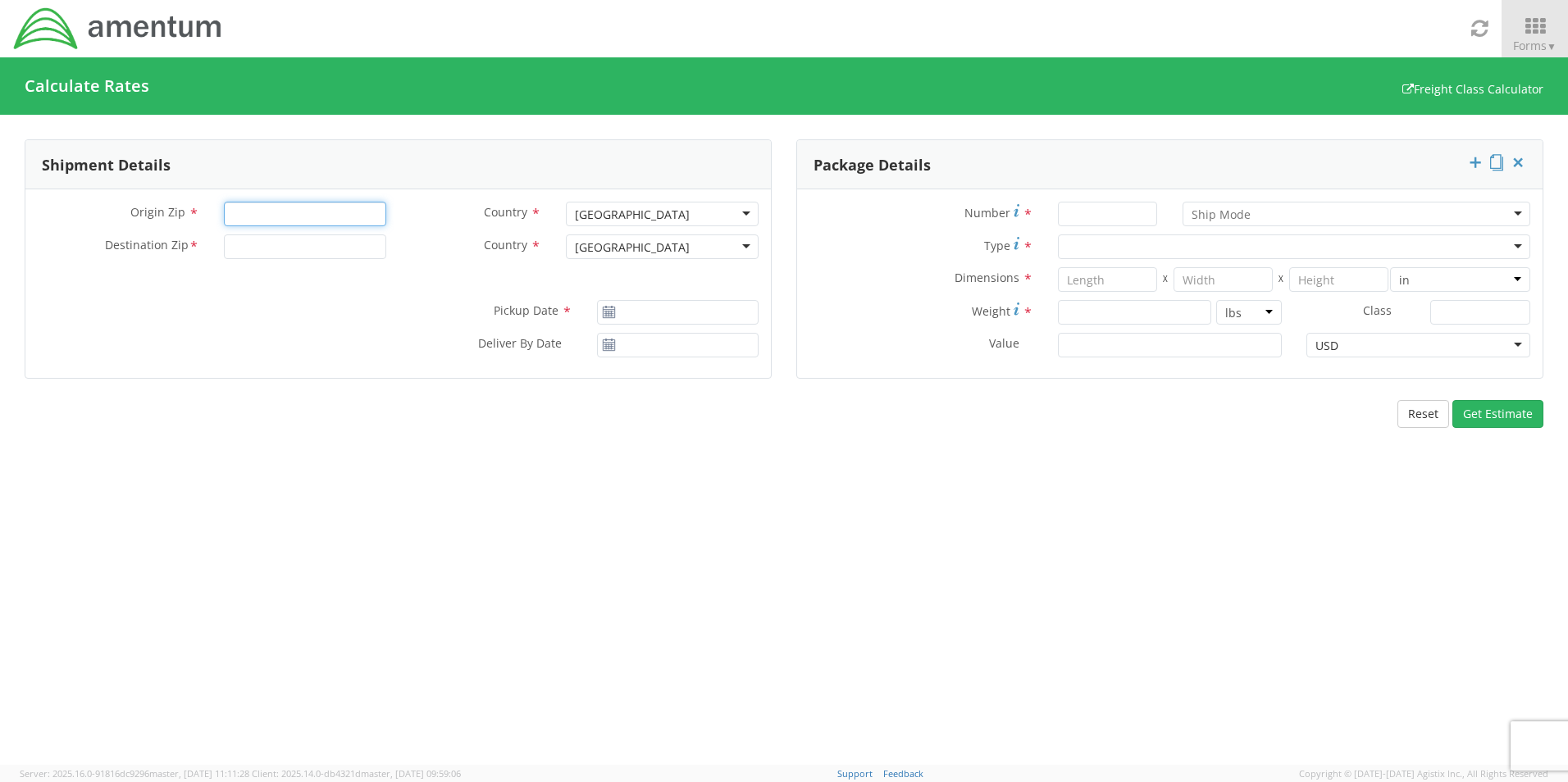
click at [321, 211] on input "Origin Zip *" at bounding box center [305, 213] width 161 height 25
type input "36608"
type input "30060"
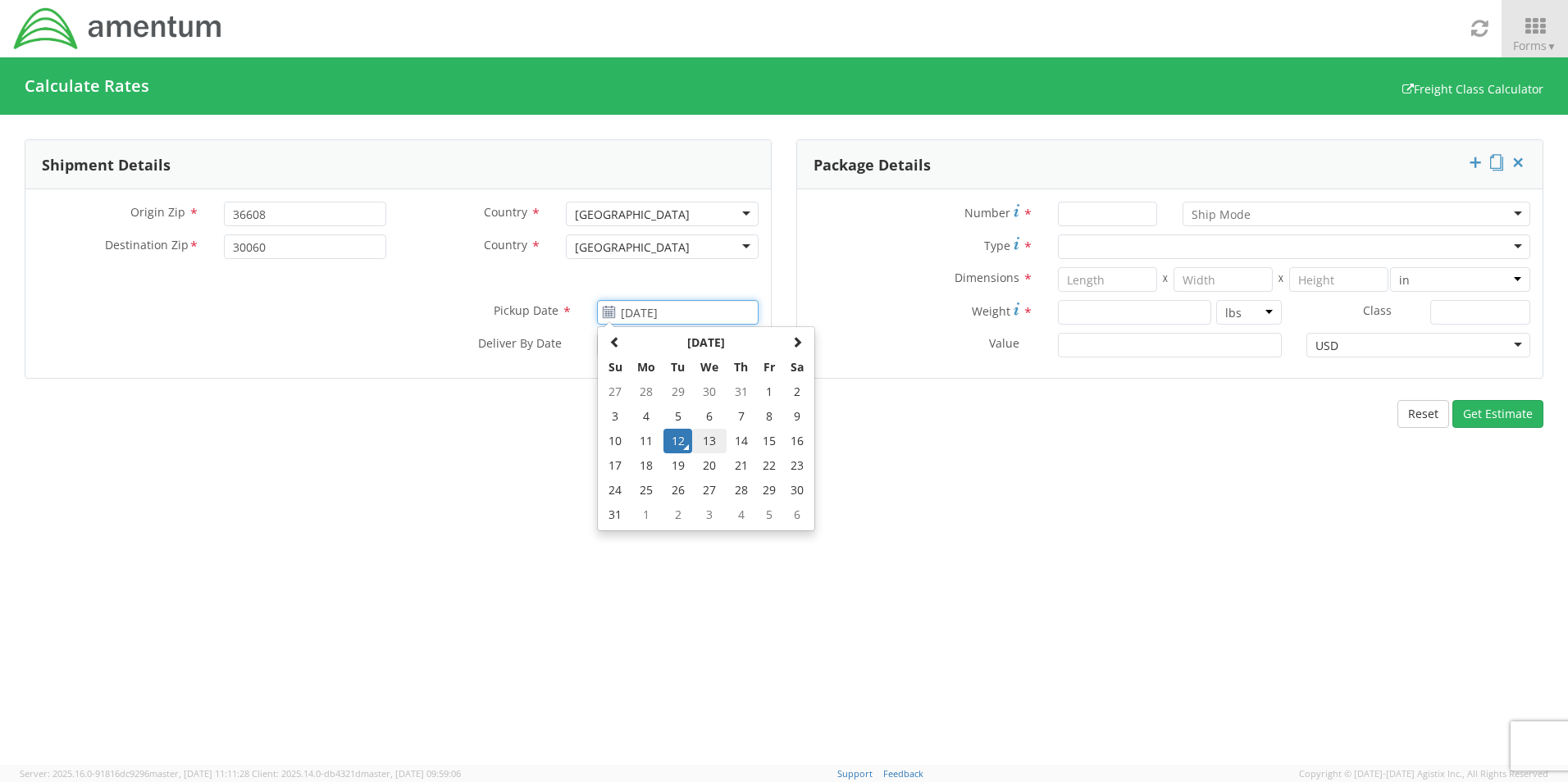
click at [709, 442] on td "13" at bounding box center [709, 441] width 35 height 25
type input "[DATE]"
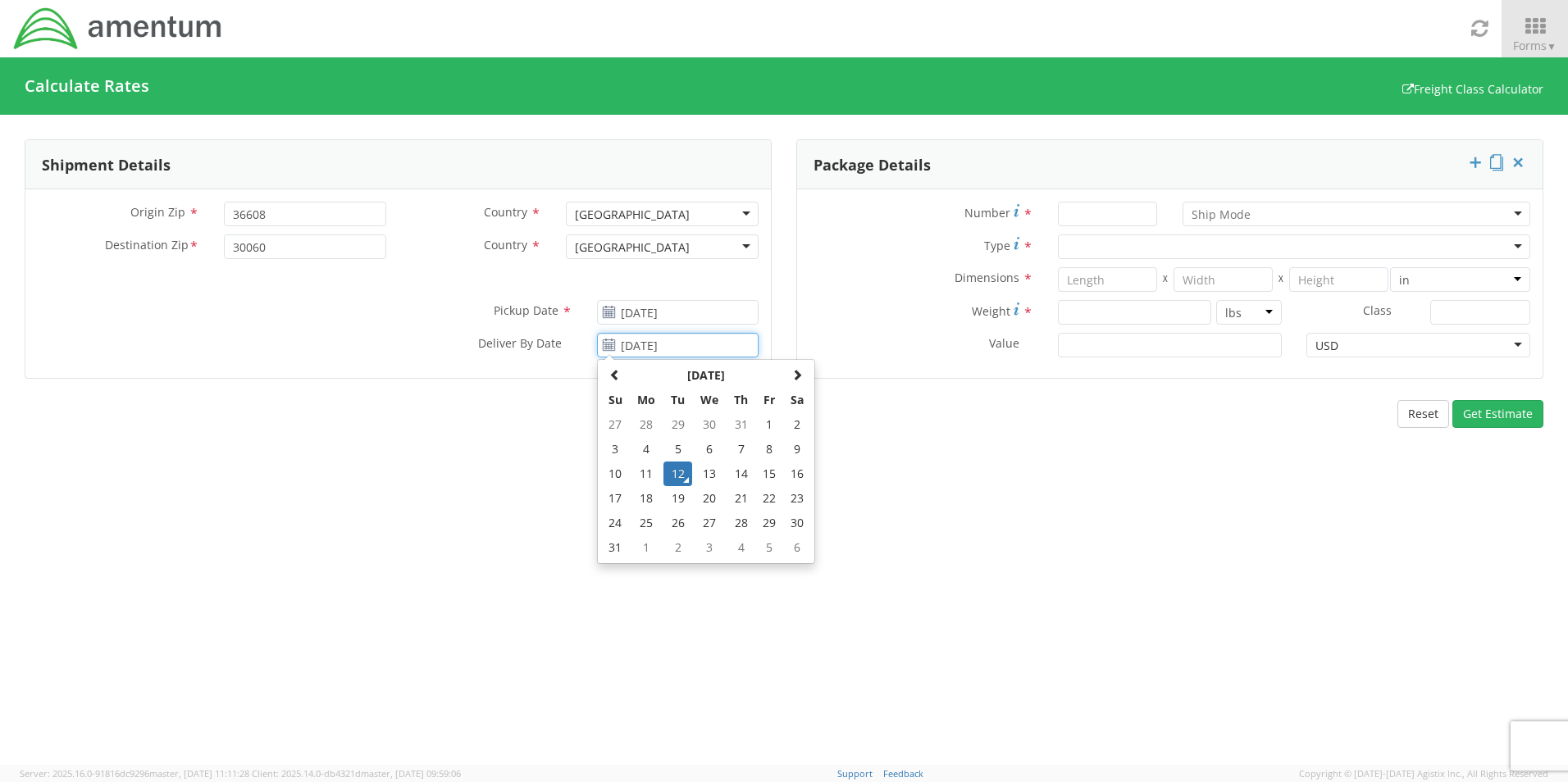
click at [652, 349] on input "[DATE]" at bounding box center [678, 345] width 161 height 25
click at [735, 480] on td "14" at bounding box center [741, 473] width 29 height 25
type input "[DATE]"
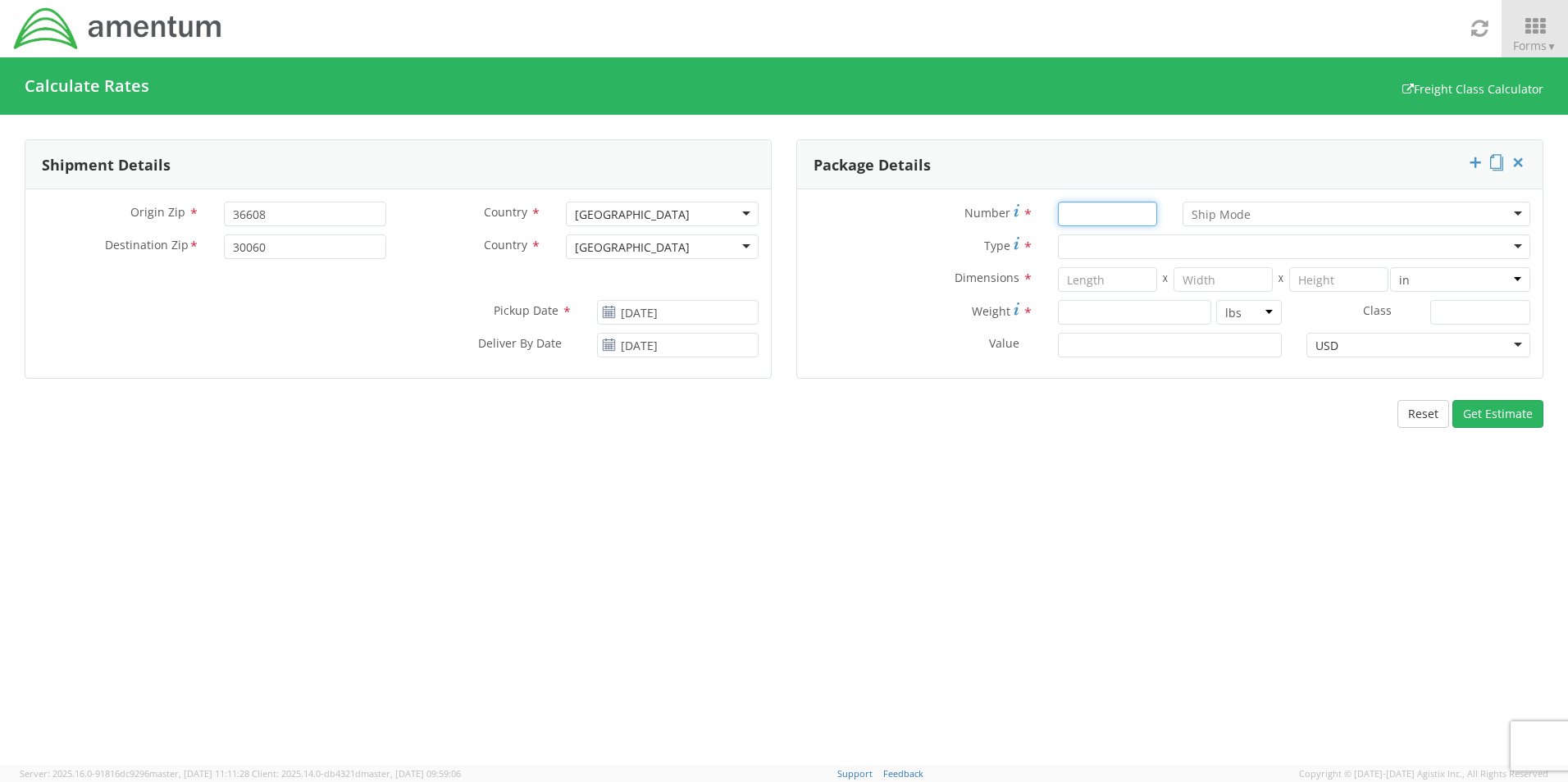
click at [1123, 214] on input "Number *" at bounding box center [1107, 213] width 99 height 25
type input "1"
click at [1260, 221] on div at bounding box center [1356, 213] width 348 height 25
drag, startPoint x: 1295, startPoint y: 292, endPoint x: 1251, endPoint y: 272, distance: 48.3
click at [1150, 239] on div at bounding box center [1294, 246] width 472 height 25
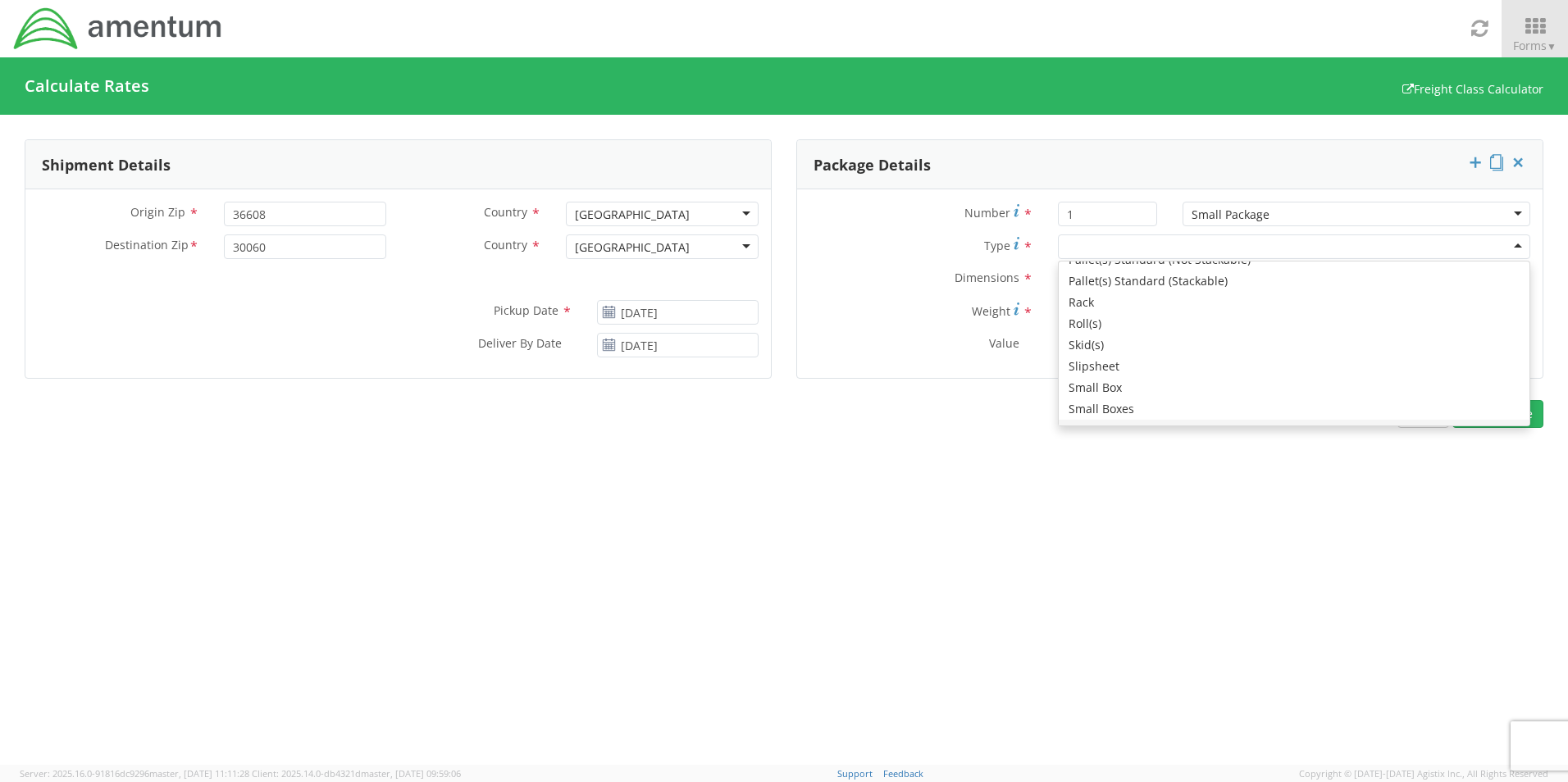
scroll to position [867, 0]
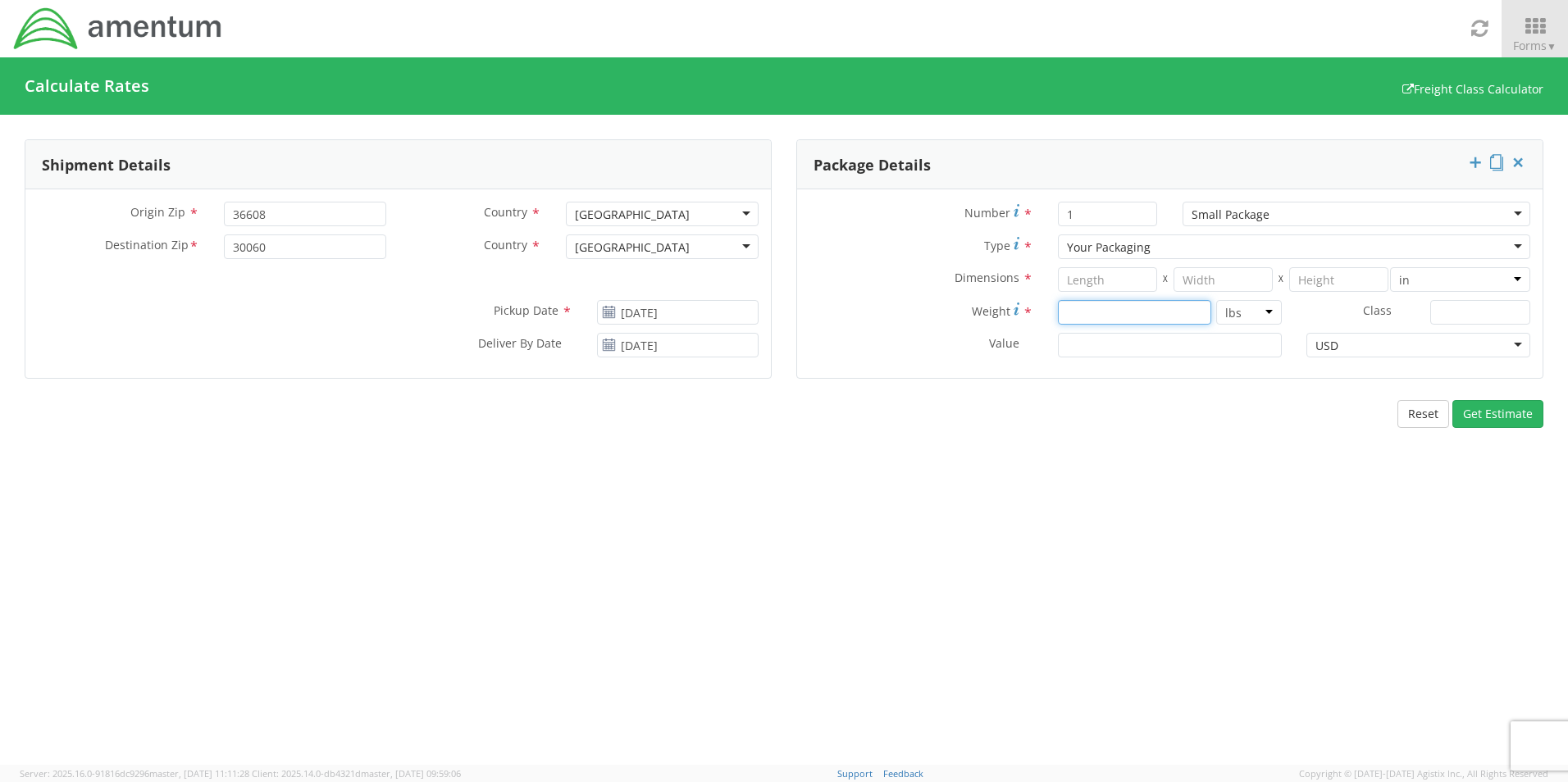
click at [1122, 307] on input "number" at bounding box center [1134, 312] width 154 height 25
click at [1123, 271] on input "number" at bounding box center [1107, 279] width 99 height 25
click at [1091, 282] on input "number" at bounding box center [1107, 279] width 99 height 25
type input "9"
type input "5"
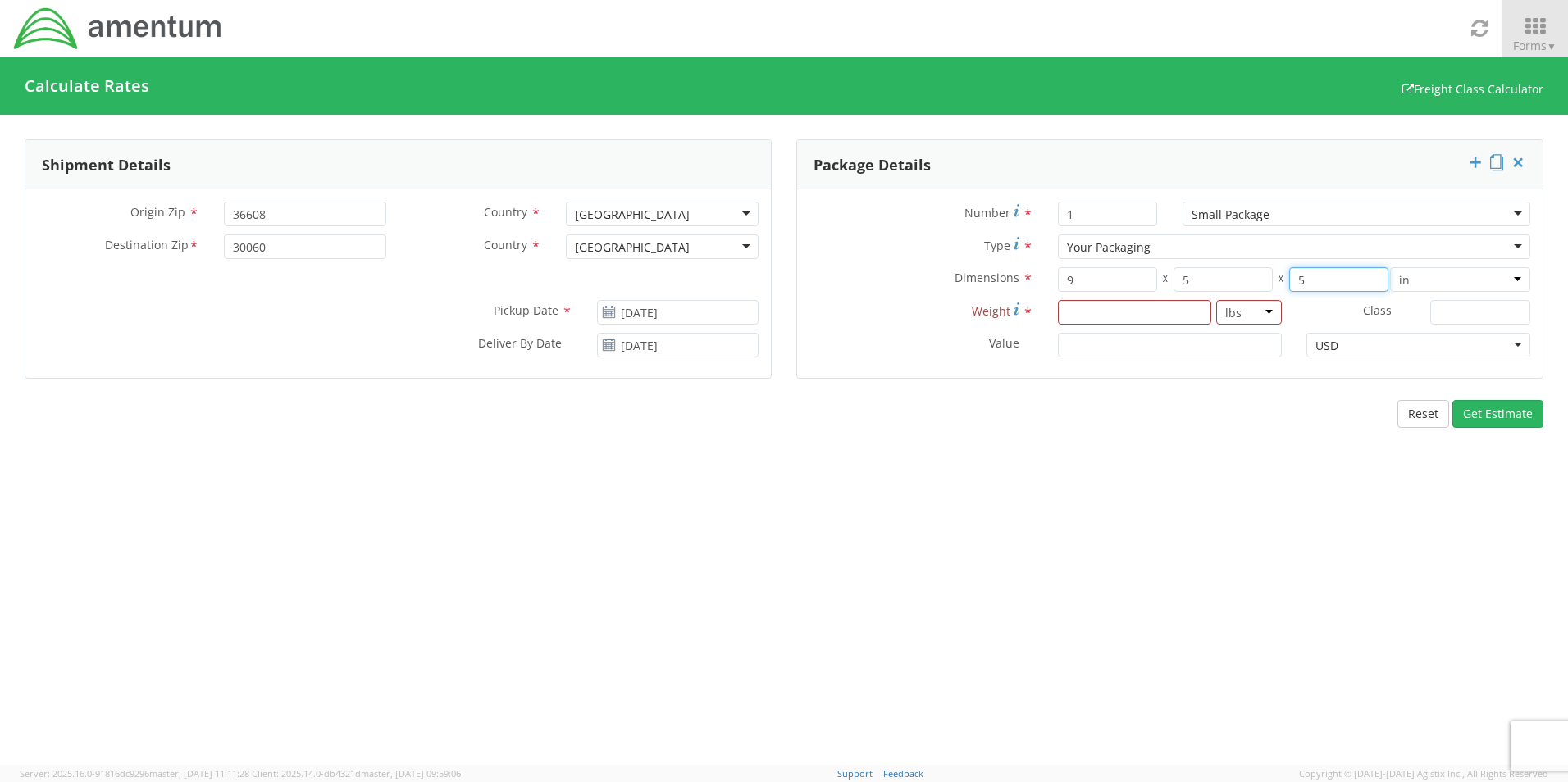
type input "5"
type input "150.00"
click at [1497, 413] on button "Get Estimate" at bounding box center [1497, 414] width 91 height 28
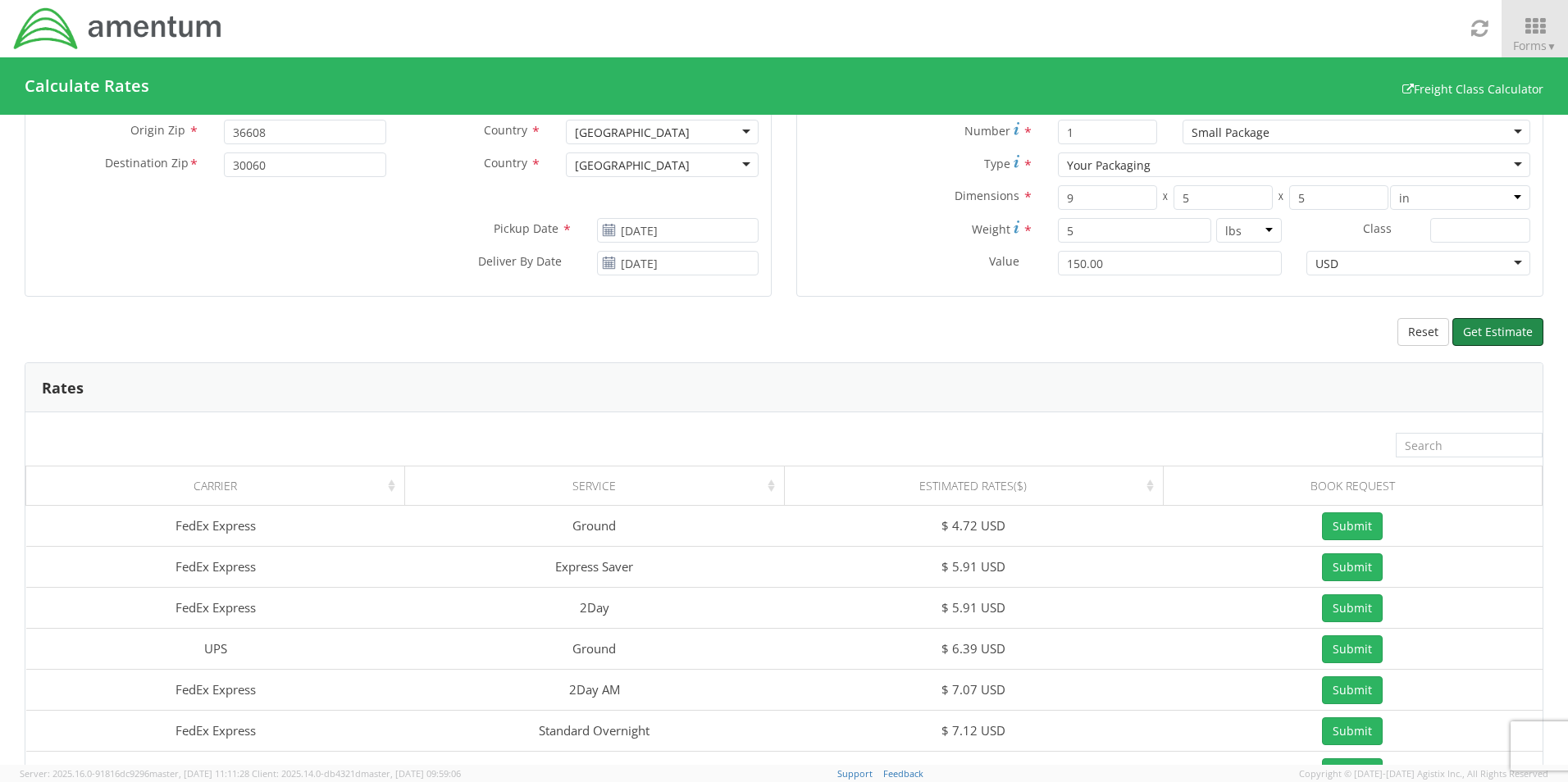
scroll to position [0, 0]
